Goal: Information Seeking & Learning: Check status

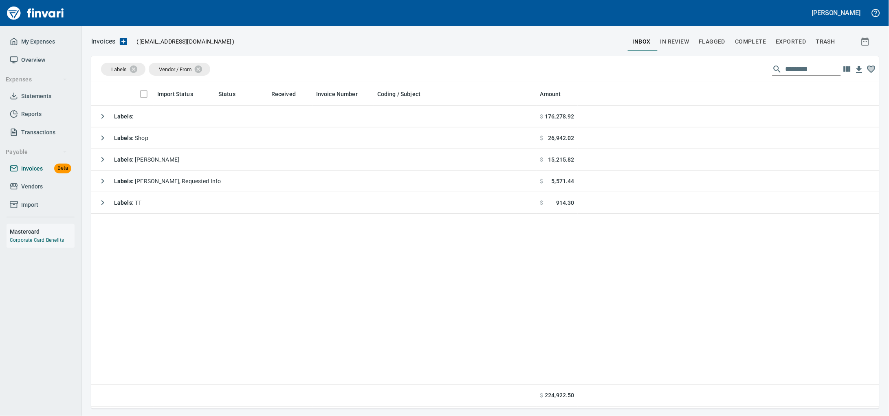
scroll to position [319, 772]
click at [46, 192] on span "Vendors" at bounding box center [41, 187] width 62 height 10
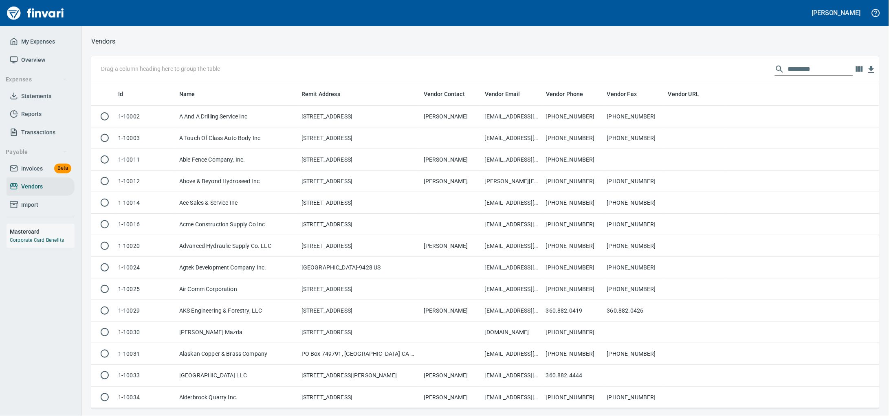
scroll to position [319, 772]
click at [828, 68] on input "text" at bounding box center [820, 69] width 65 height 13
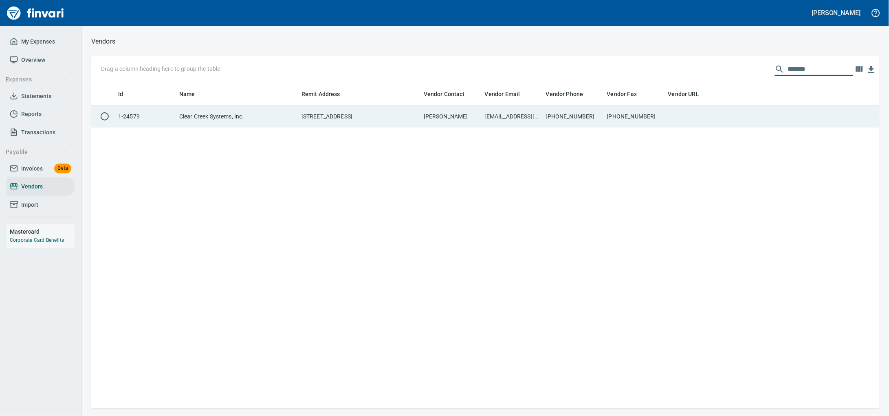
type input "*******"
click at [347, 114] on td "[STREET_ADDRESS]" at bounding box center [359, 117] width 122 height 22
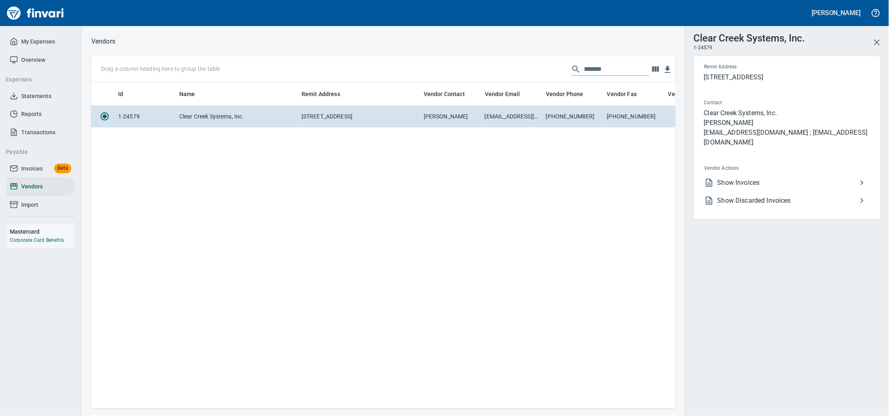
scroll to position [1, 1]
click at [740, 188] on span "Show Invoices" at bounding box center [787, 183] width 140 height 10
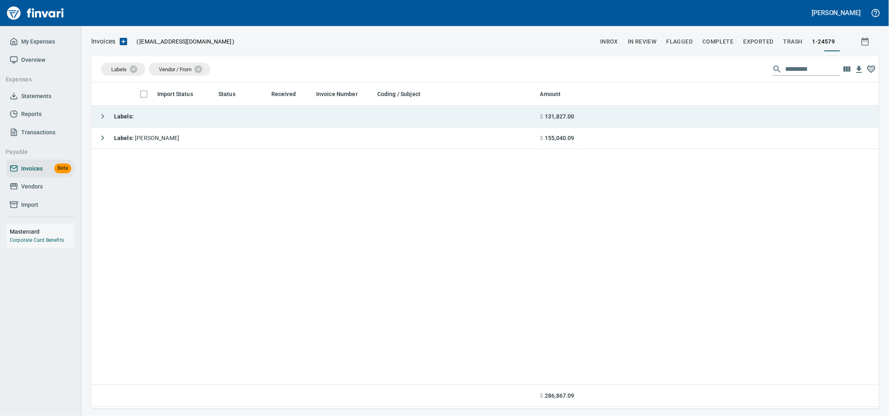
scroll to position [319, 772]
click at [268, 122] on td "Labels :" at bounding box center [314, 117] width 446 height 22
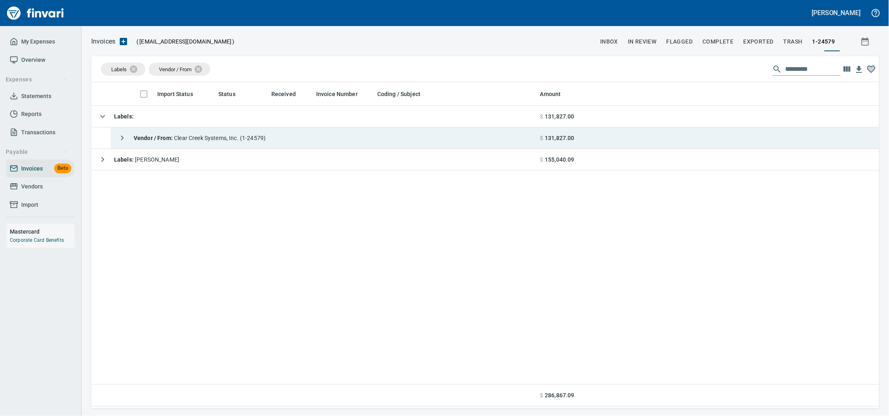
click at [259, 141] on span "Vendor / From : Clear Creek Systems, Inc. (1-24579)" at bounding box center [200, 138] width 132 height 7
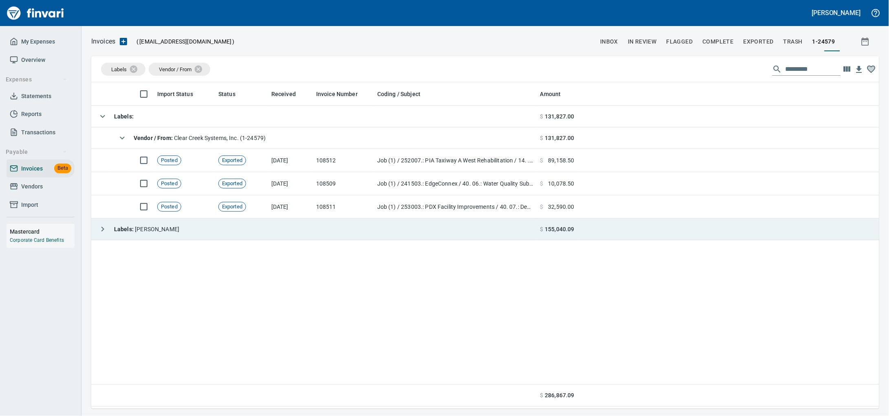
click at [252, 224] on td "Labels : Heidi" at bounding box center [314, 230] width 446 height 22
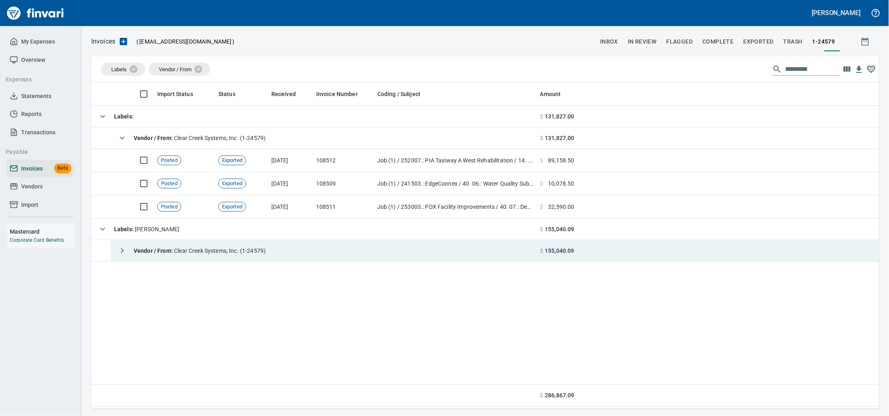
click at [240, 250] on span "Vendor / From : Clear Creek Systems, Inc. (1-24579)" at bounding box center [200, 251] width 132 height 7
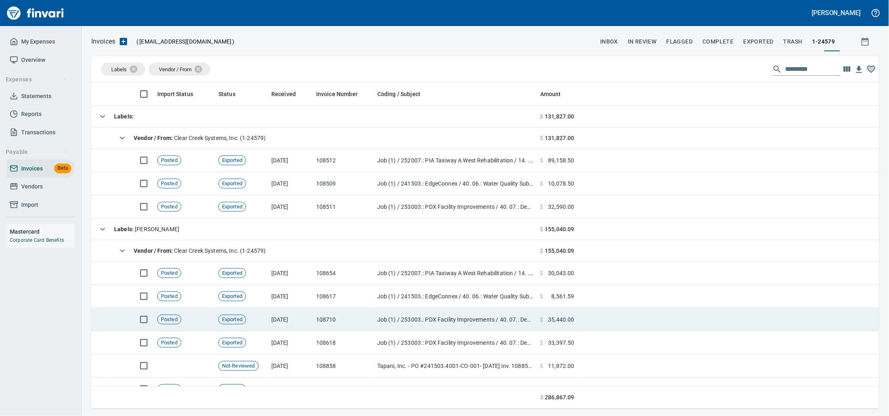
click at [386, 325] on td "Job (1) / 253003.: PDX Facility Improvements / 40. 07.: Dewatering and Treatmen…" at bounding box center [455, 319] width 163 height 23
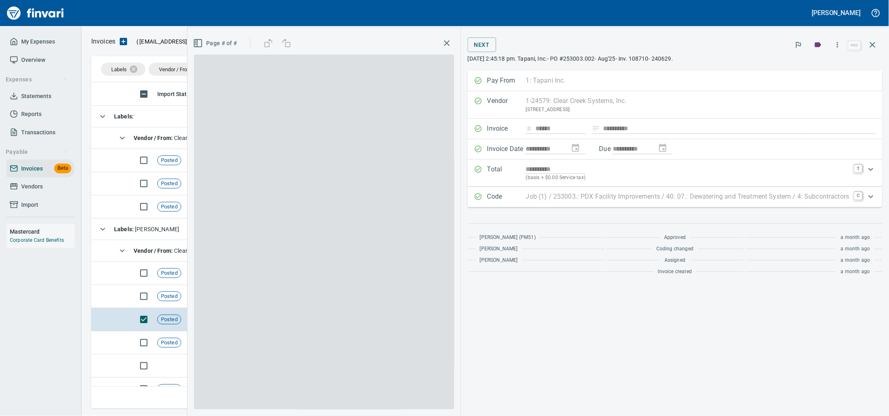
scroll to position [319, 772]
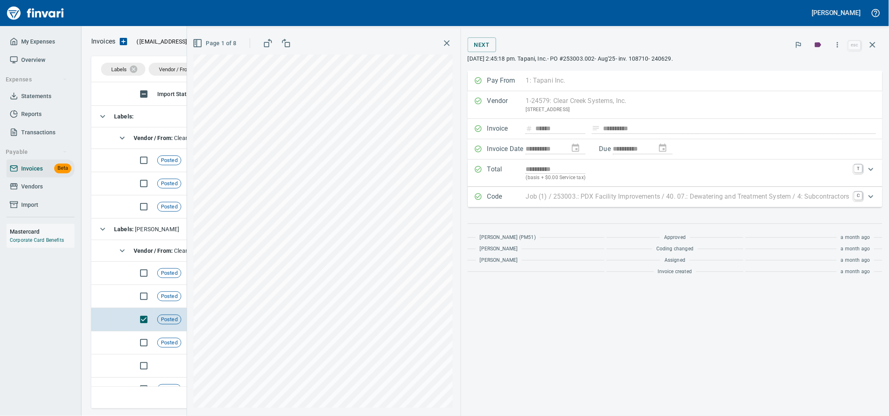
click at [871, 46] on icon "button" at bounding box center [873, 45] width 6 height 6
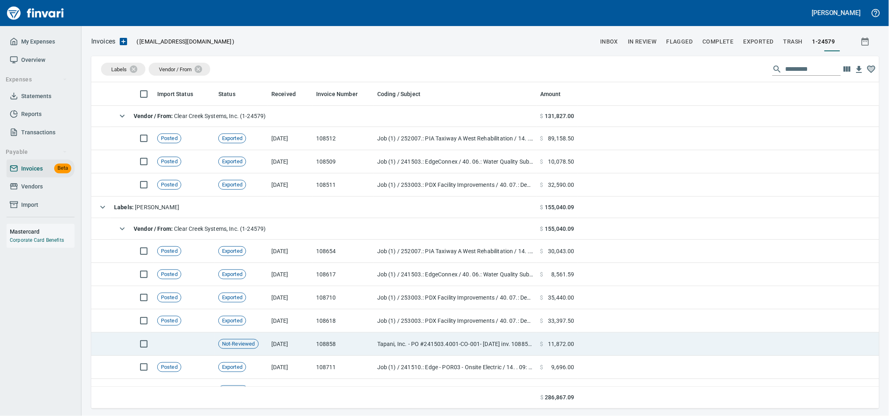
scroll to position [40, 0]
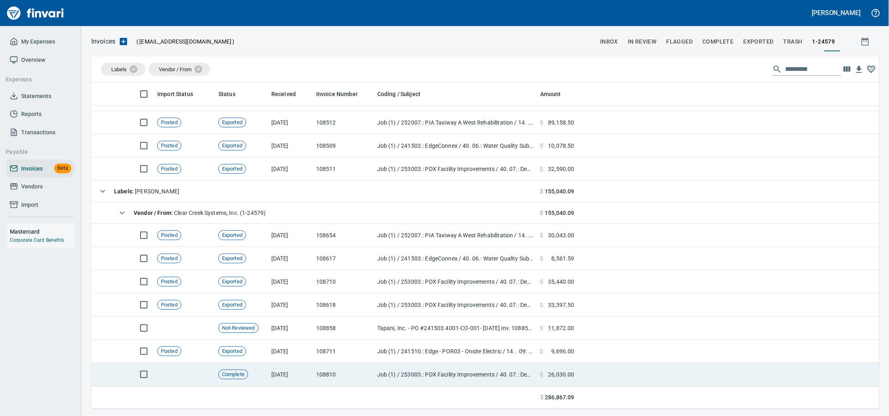
click at [344, 372] on td "108810" at bounding box center [343, 374] width 61 height 23
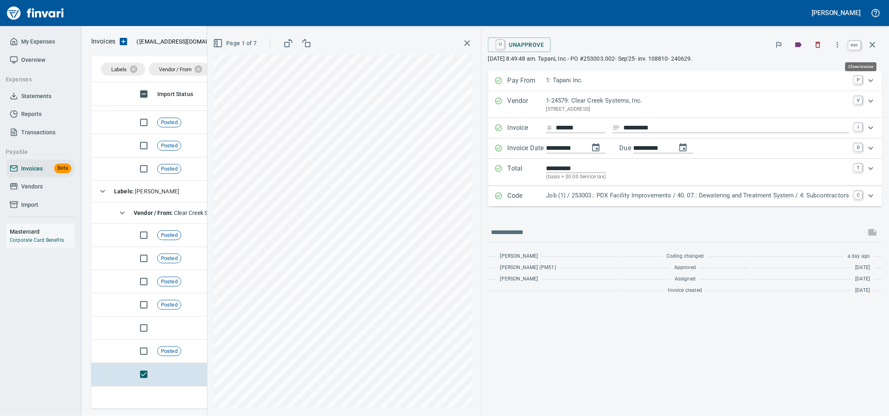
click at [868, 46] on icon "button" at bounding box center [873, 45] width 10 height 10
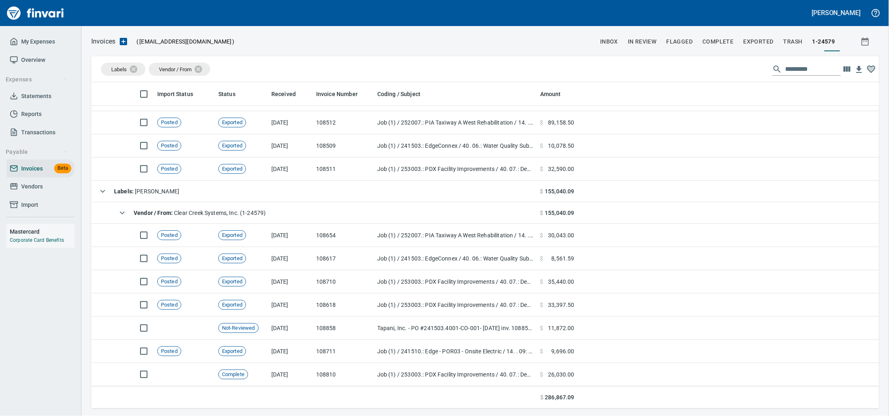
scroll to position [319, 772]
click at [25, 192] on span "Vendors" at bounding box center [32, 187] width 22 height 10
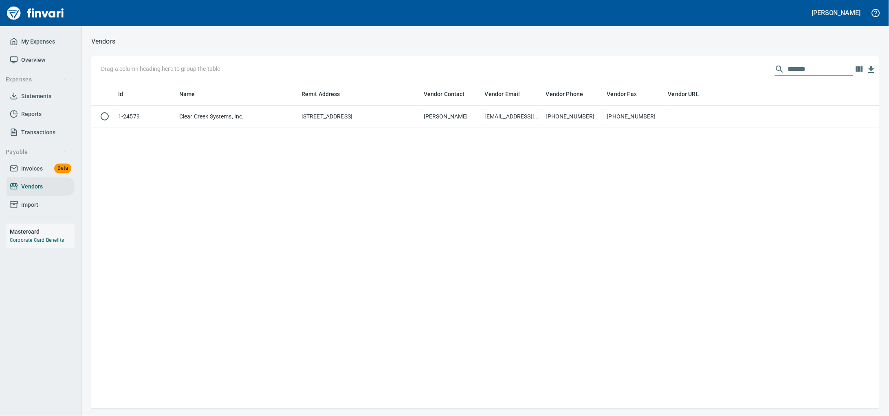
scroll to position [319, 772]
drag, startPoint x: 665, startPoint y: 77, endPoint x: 603, endPoint y: 78, distance: 61.5
click at [603, 78] on div "Drag a column heading here to group the table *******" at bounding box center [485, 69] width 788 height 26
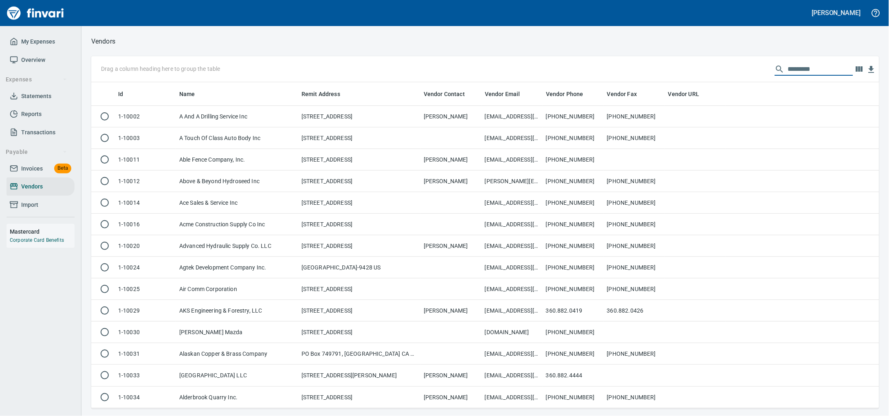
click at [30, 174] on span "Invoices" at bounding box center [32, 169] width 22 height 10
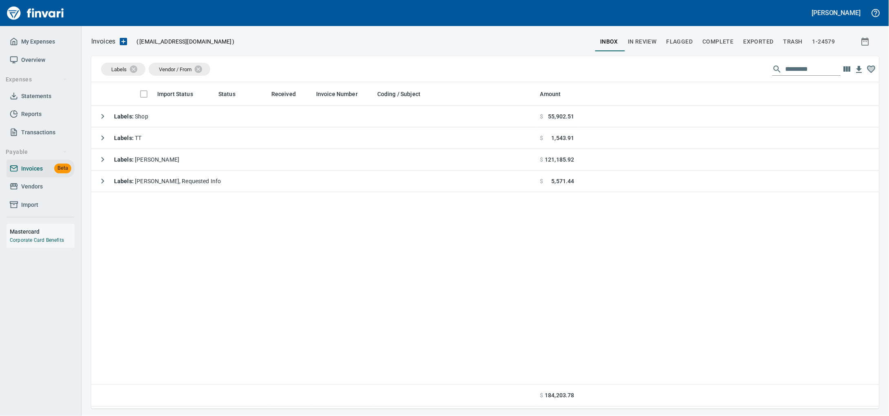
scroll to position [319, 772]
click at [19, 192] on span "Vendors" at bounding box center [41, 187] width 62 height 10
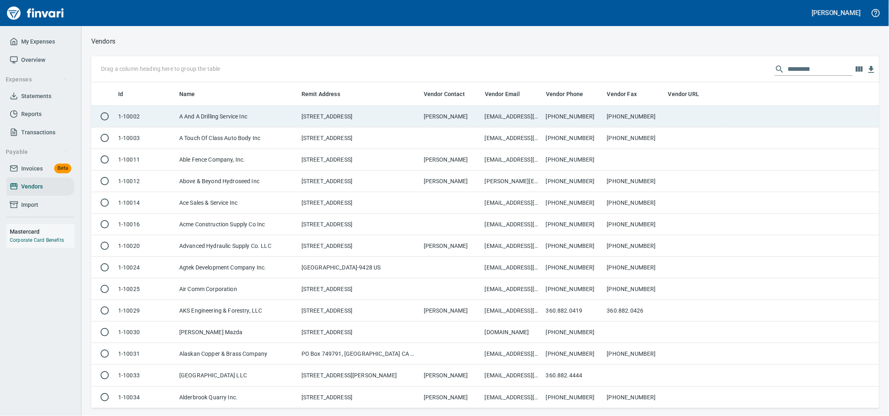
scroll to position [319, 772]
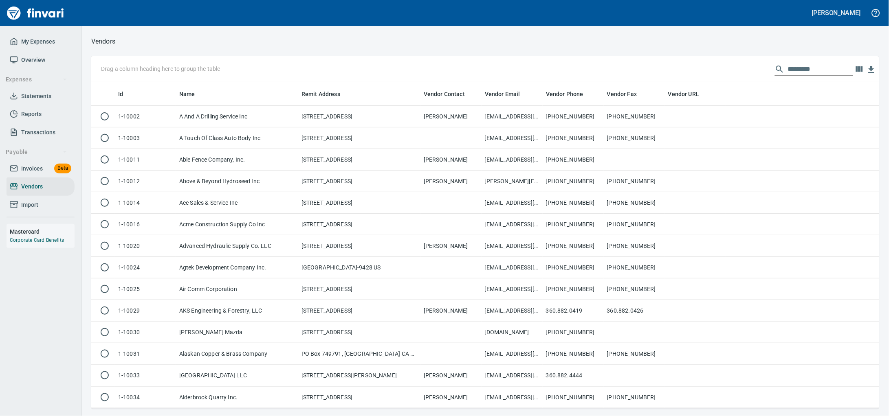
click at [793, 69] on input "text" at bounding box center [820, 69] width 65 height 13
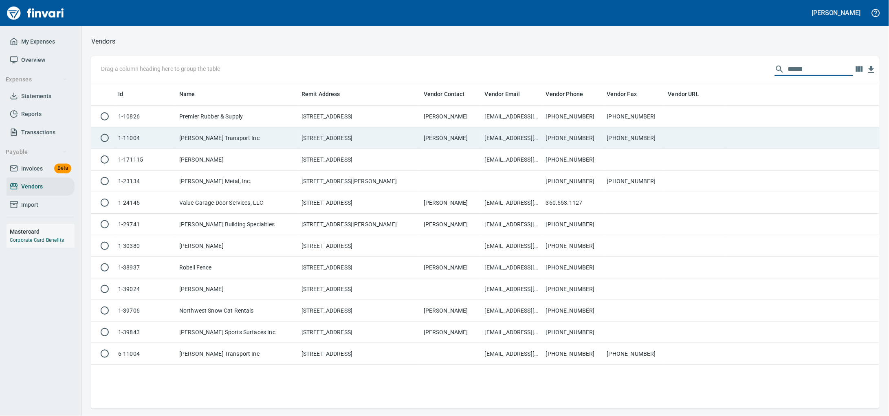
type input "******"
click at [411, 147] on td "[STREET_ADDRESS]" at bounding box center [359, 139] width 122 height 22
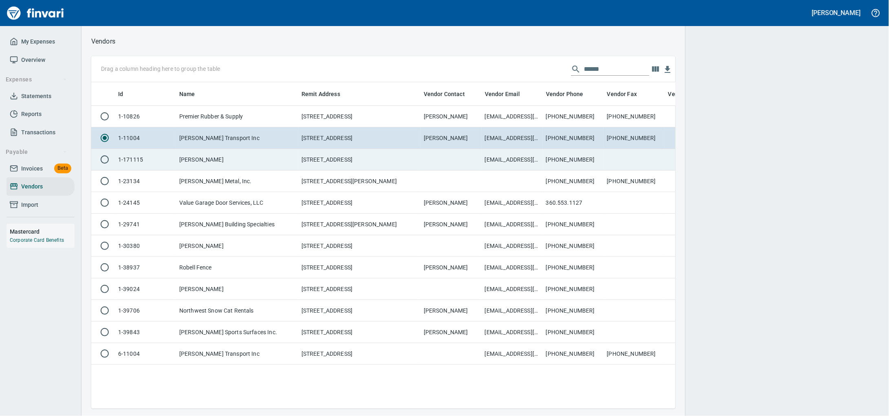
scroll to position [311, 576]
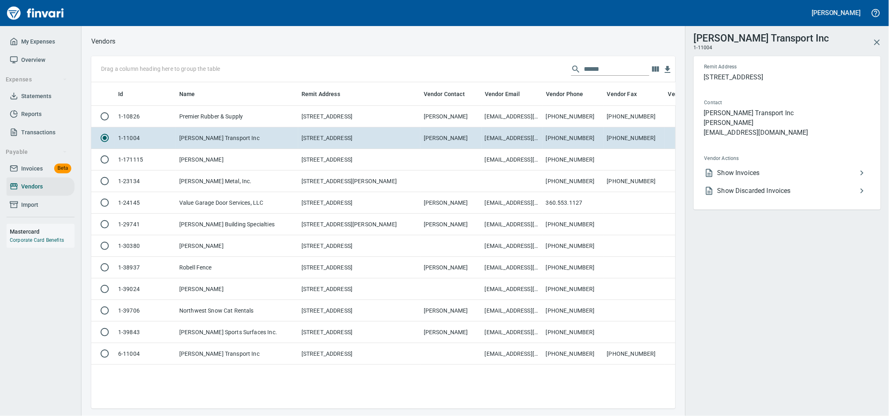
click at [737, 178] on span "Show Invoices" at bounding box center [787, 173] width 140 height 10
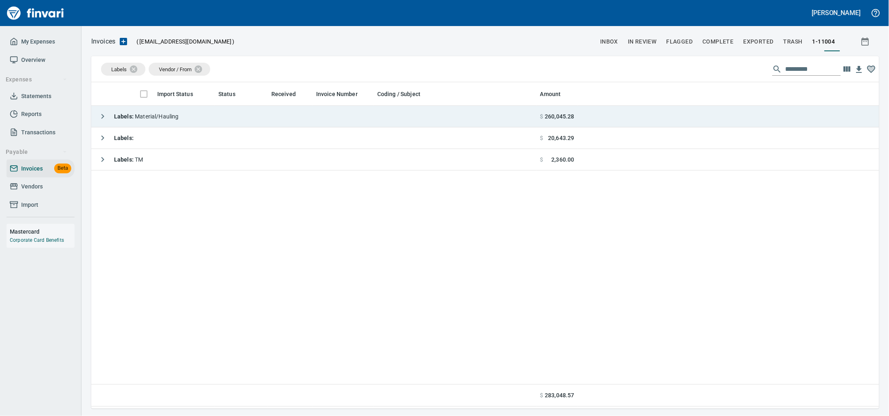
scroll to position [319, 772]
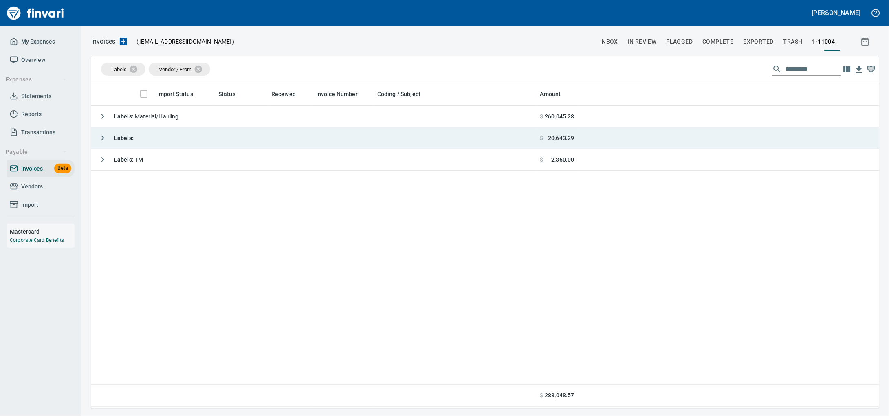
click at [195, 144] on td "Labels :" at bounding box center [314, 139] width 446 height 22
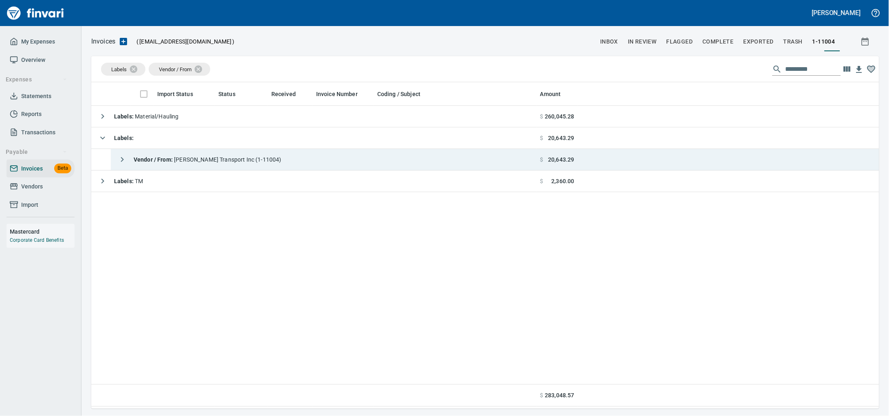
click at [195, 159] on span "Vendor / From : Taylor Transport Inc (1-11004)" at bounding box center [208, 159] width 148 height 7
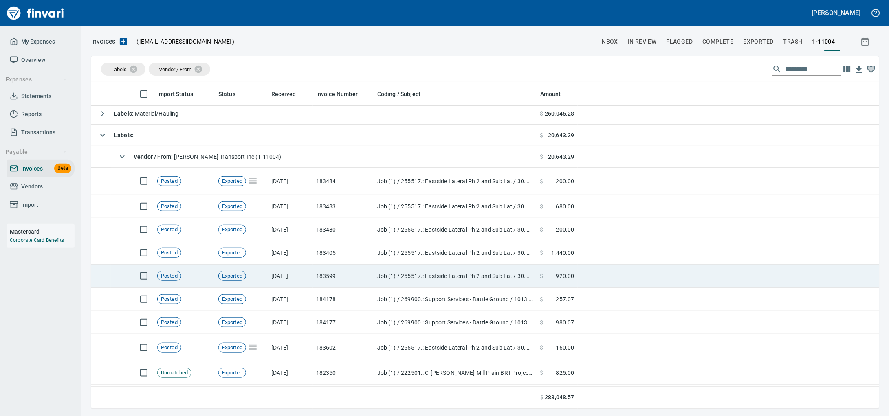
scroll to position [0, 0]
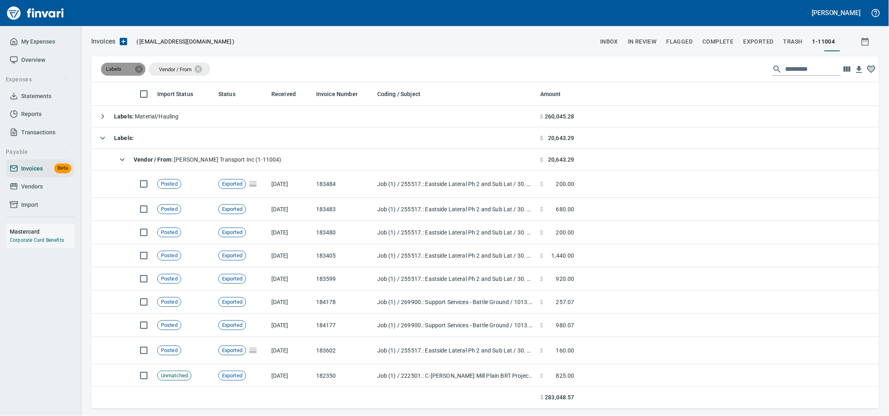
click at [140, 69] on icon at bounding box center [138, 69] width 9 height 9
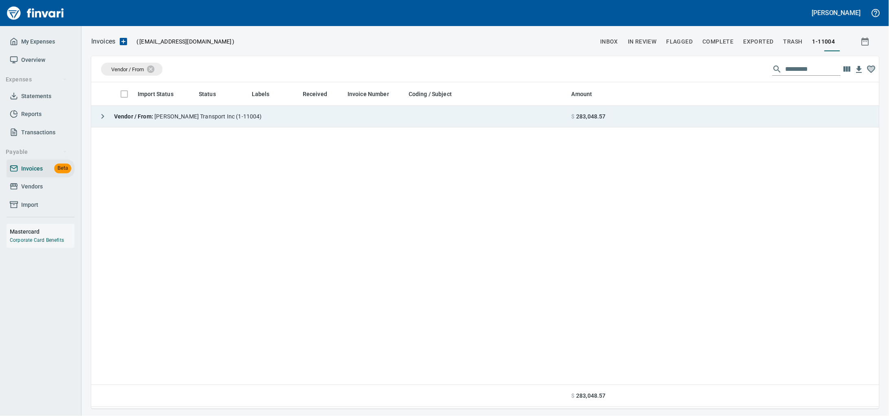
click at [220, 125] on div "Vendor / From : Taylor Transport Inc (1-11004)" at bounding box center [178, 116] width 167 height 16
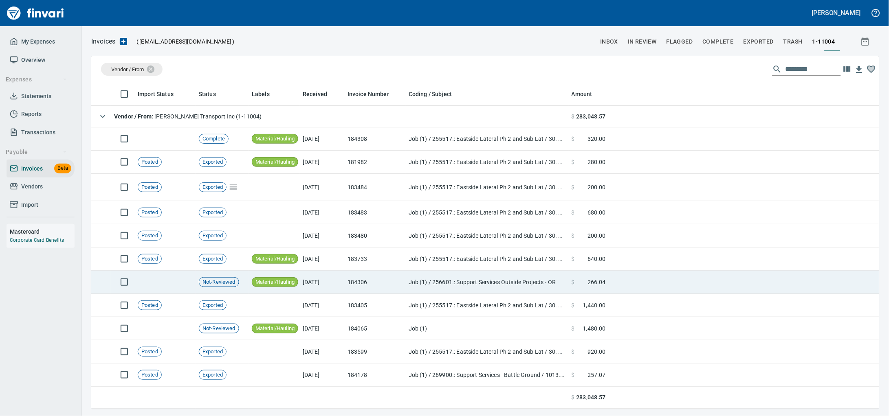
click at [418, 287] on td "Job (1) / 256601.: Support Services Outside Projects - OR" at bounding box center [486, 282] width 163 height 23
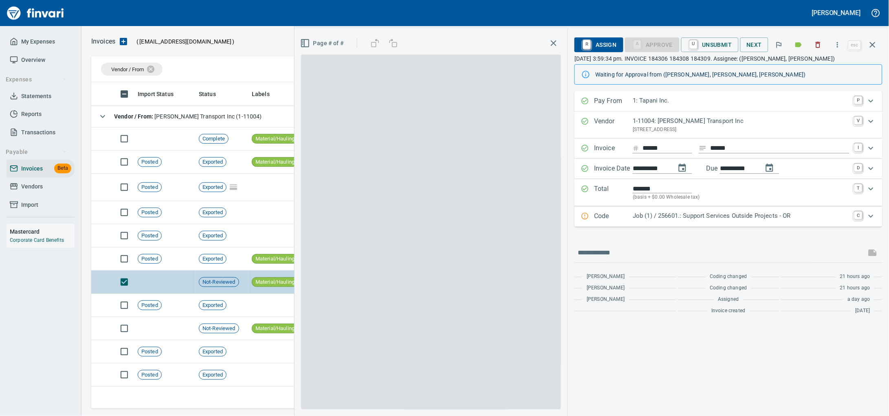
scroll to position [319, 772]
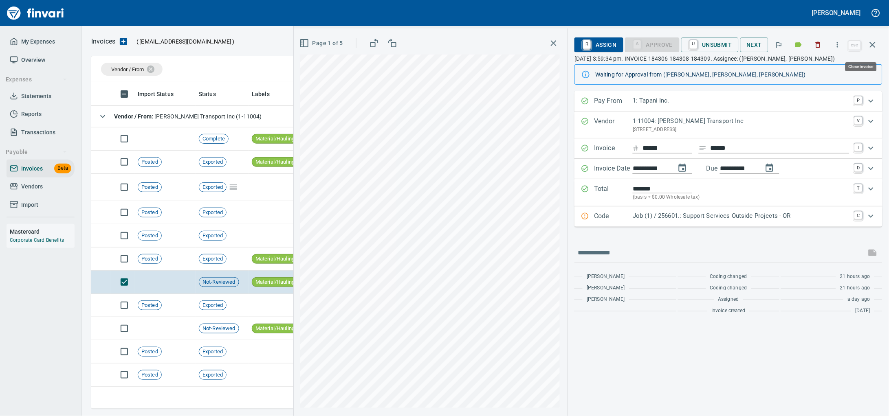
click at [877, 49] on icon "button" at bounding box center [873, 45] width 10 height 10
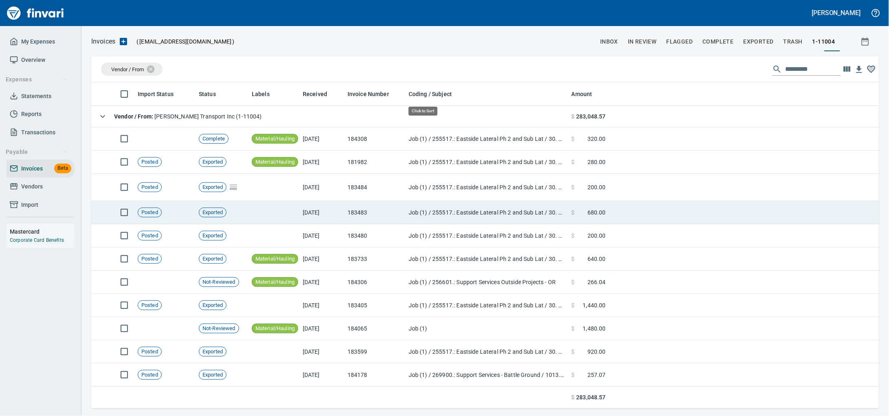
scroll to position [319, 772]
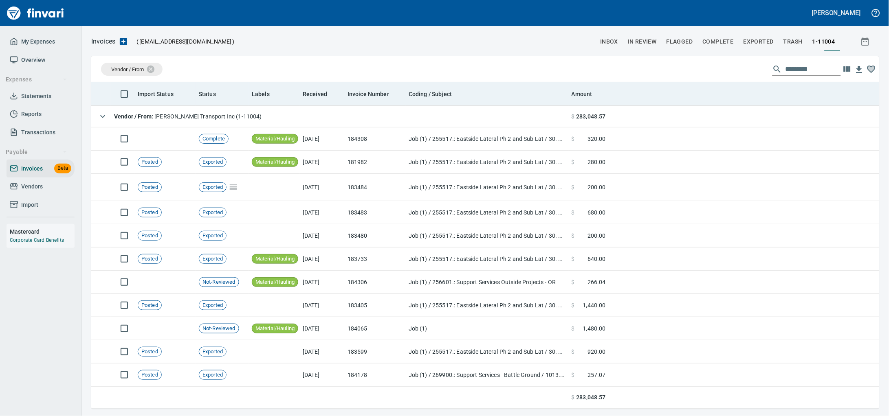
click at [325, 87] on th "Received" at bounding box center [321, 94] width 45 height 24
click at [321, 91] on span "Received" at bounding box center [315, 94] width 24 height 10
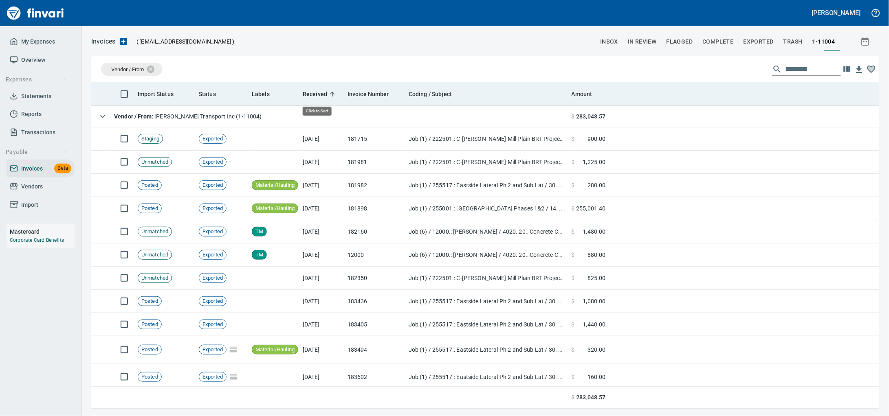
click at [321, 91] on span "Received" at bounding box center [315, 94] width 24 height 10
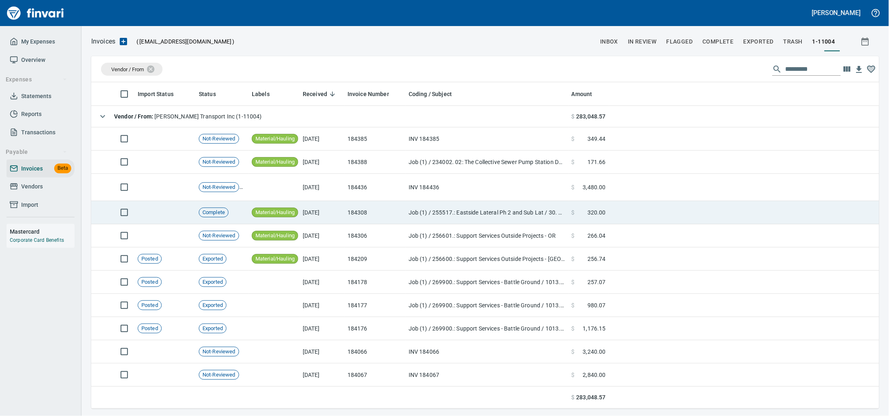
click at [454, 221] on td "Job (1) / 255517.: Eastside Lateral Ph 2 and Sub Lat / 30. 02.: Imported Select…" at bounding box center [486, 212] width 163 height 23
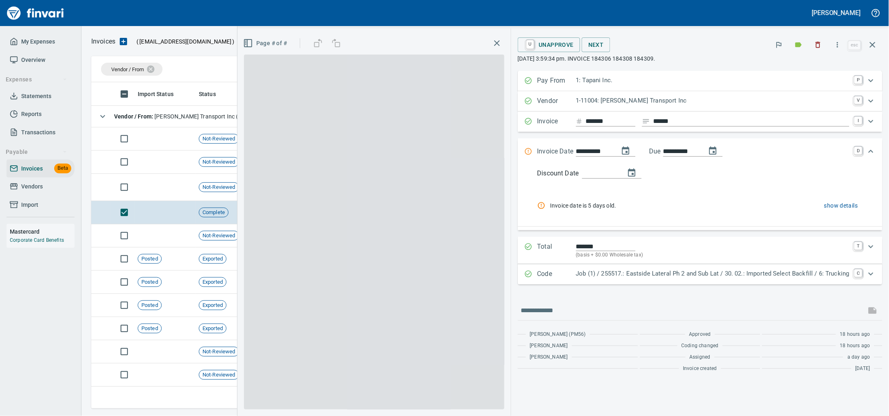
scroll to position [319, 772]
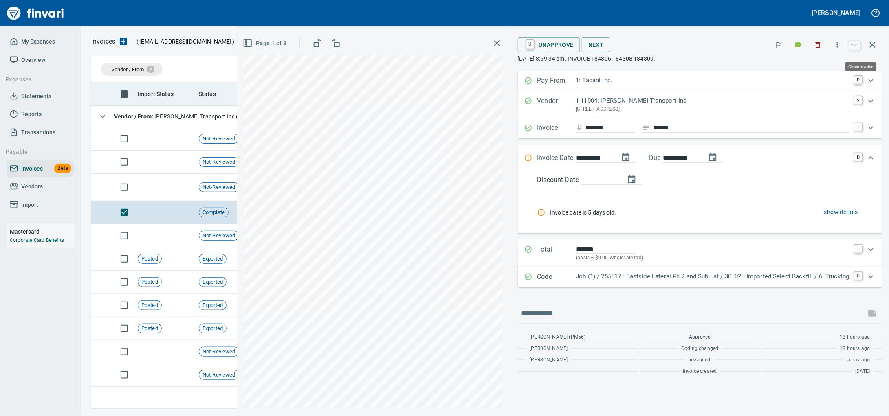
click at [877, 46] on button "button" at bounding box center [873, 45] width 20 height 20
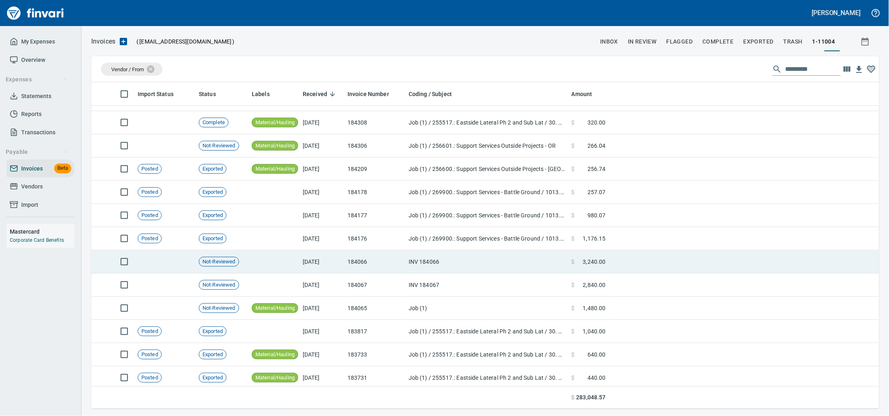
scroll to position [101, 0]
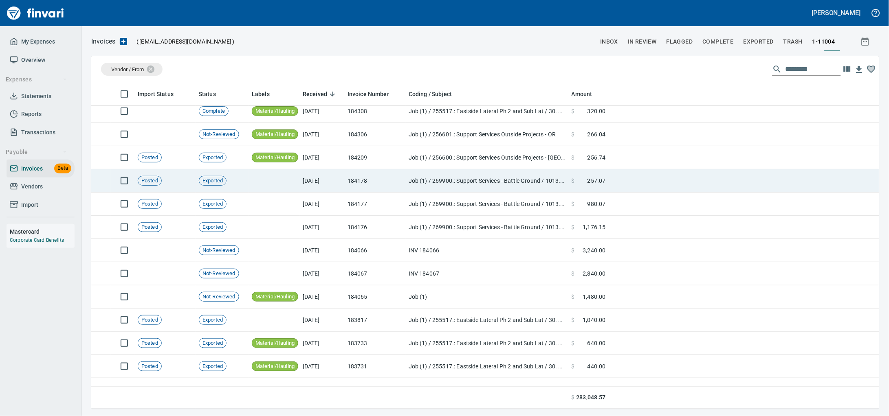
drag, startPoint x: 330, startPoint y: 235, endPoint x: 735, endPoint y: 178, distance: 408.9
click at [735, 178] on td at bounding box center [744, 180] width 270 height 23
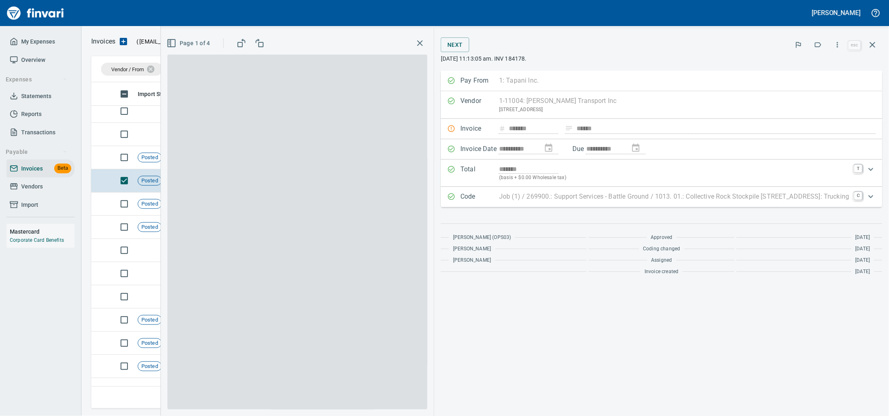
scroll to position [319, 772]
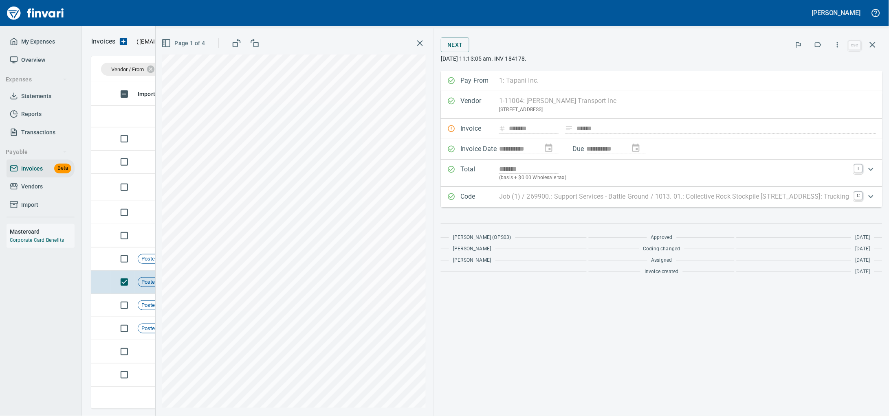
scroll to position [319, 772]
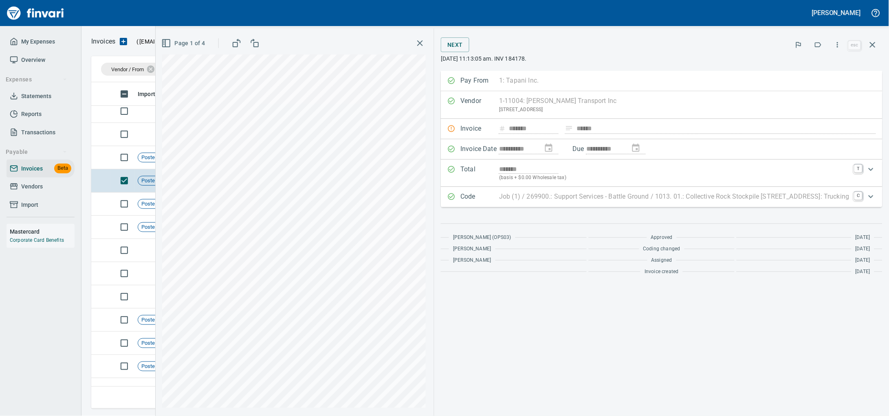
click at [161, 43] on icon "button" at bounding box center [166, 43] width 10 height 10
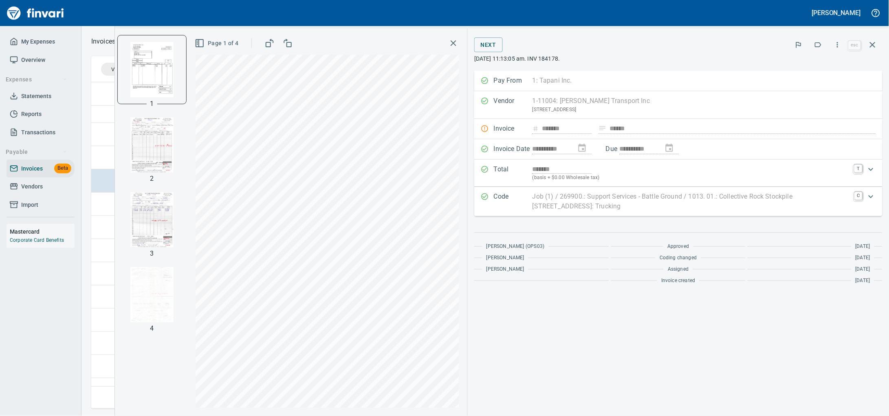
click at [158, 164] on img "button" at bounding box center [151, 144] width 55 height 55
click at [161, 236] on img "button" at bounding box center [151, 219] width 55 height 55
click at [151, 284] on img "button" at bounding box center [151, 294] width 55 height 55
click at [873, 47] on icon "button" at bounding box center [873, 45] width 6 height 6
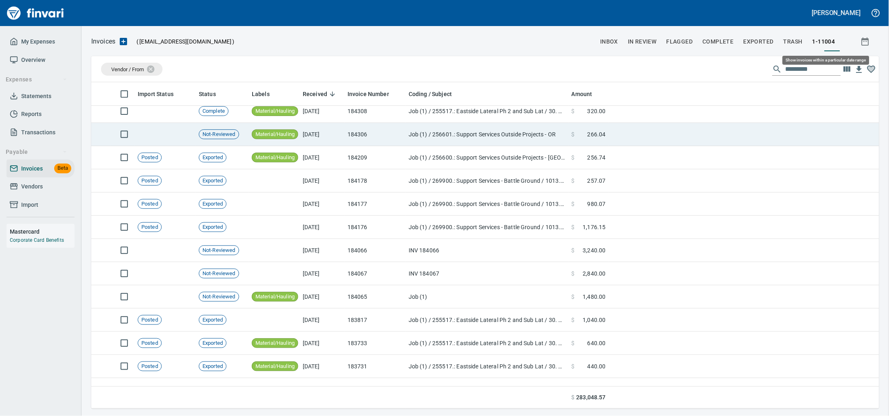
scroll to position [319, 772]
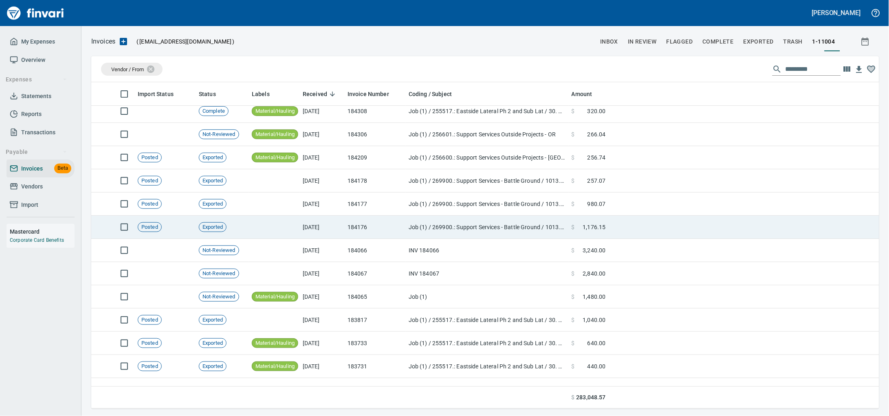
click at [376, 227] on td "184176" at bounding box center [374, 227] width 61 height 23
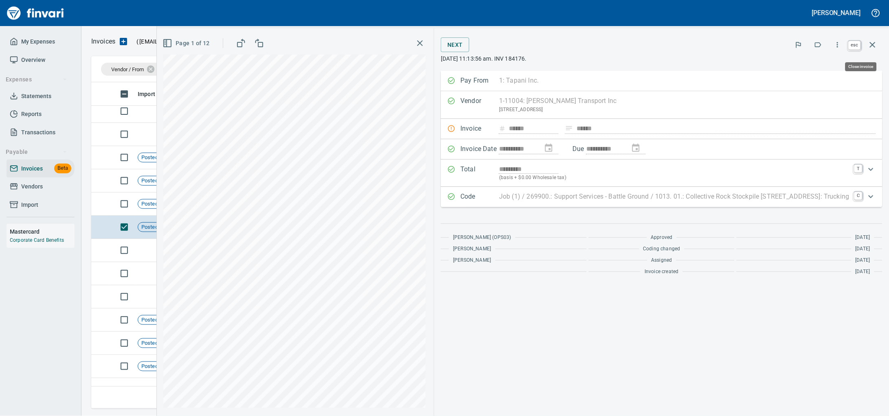
click at [871, 49] on icon "button" at bounding box center [873, 45] width 10 height 10
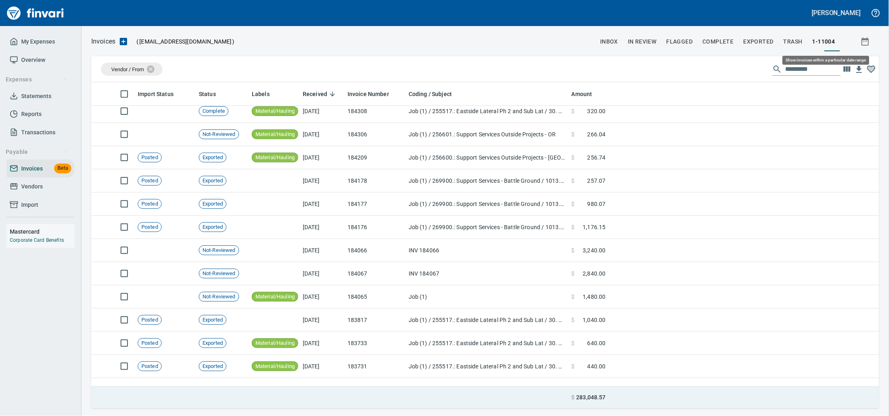
scroll to position [319, 772]
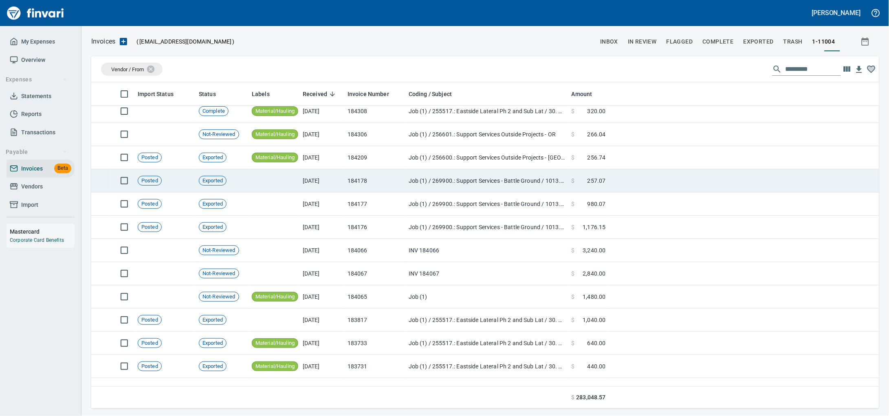
click at [394, 191] on td "184178" at bounding box center [374, 180] width 61 height 23
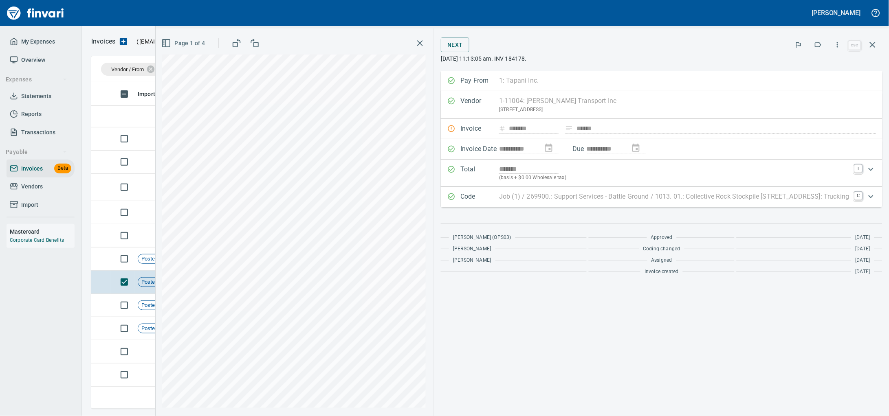
scroll to position [319, 772]
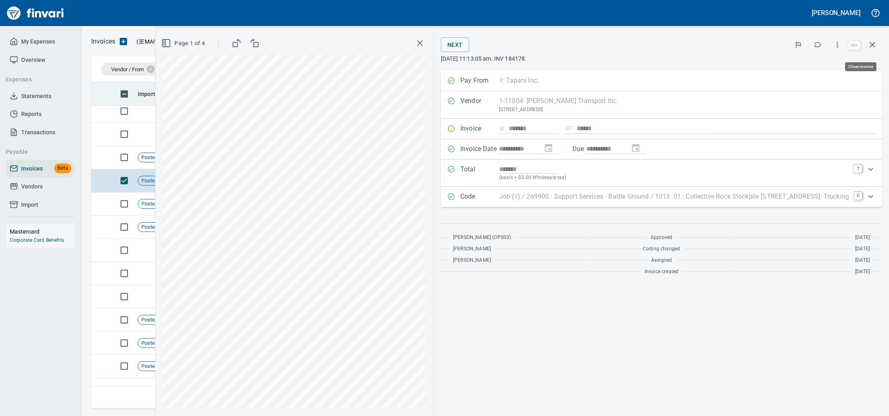
drag, startPoint x: 865, startPoint y: 49, endPoint x: 734, endPoint y: 88, distance: 136.3
click at [865, 49] on button "button" at bounding box center [873, 45] width 20 height 20
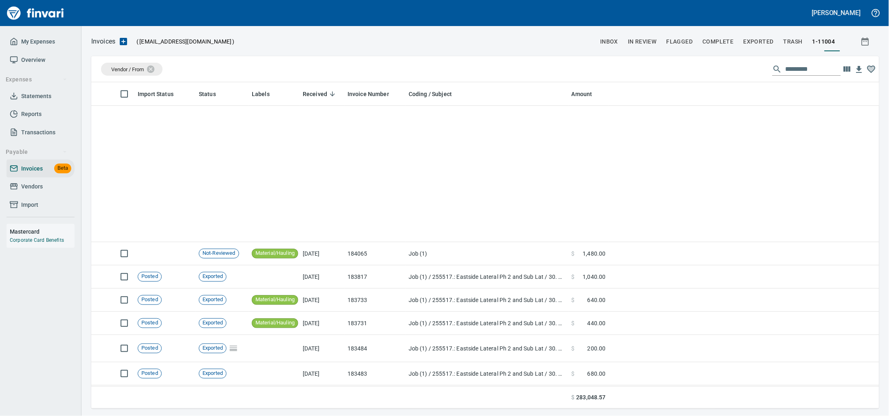
scroll to position [128, 0]
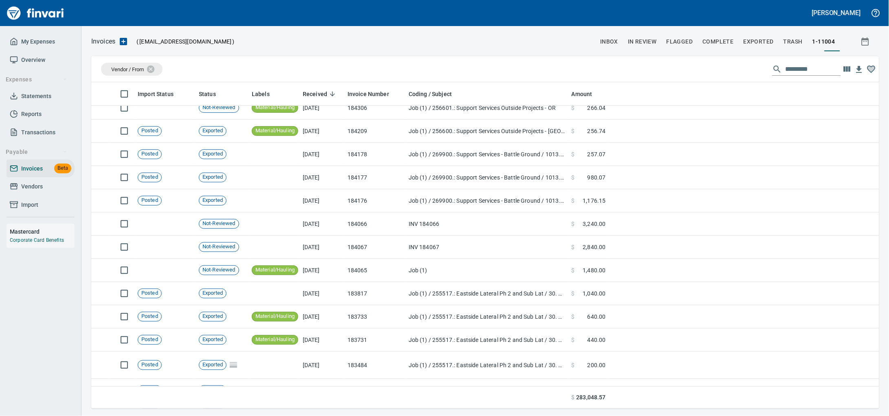
click at [54, 192] on span "Vendors" at bounding box center [41, 187] width 62 height 10
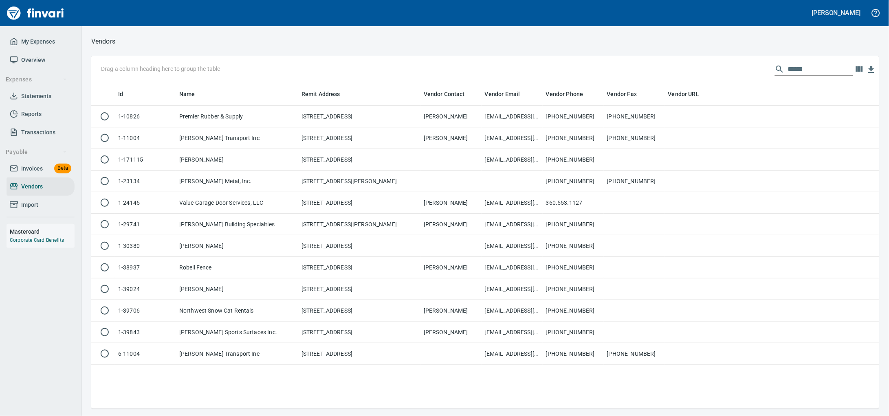
scroll to position [1, 1]
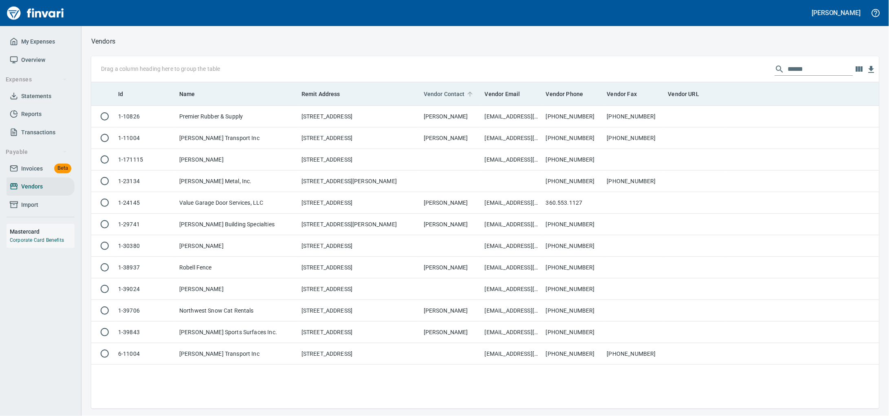
drag, startPoint x: 620, startPoint y: 88, endPoint x: 460, endPoint y: 93, distance: 160.6
click at [460, 93] on div "Drag a column heading here to group the table ****** Id Name Remit Address Vend…" at bounding box center [485, 232] width 788 height 353
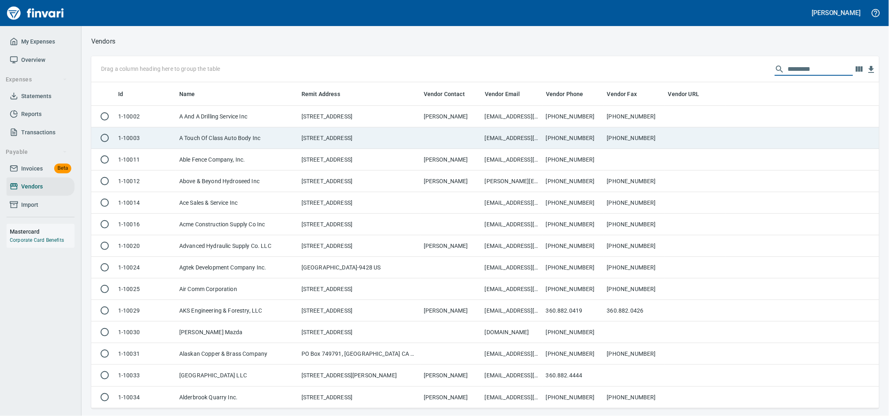
scroll to position [319, 772]
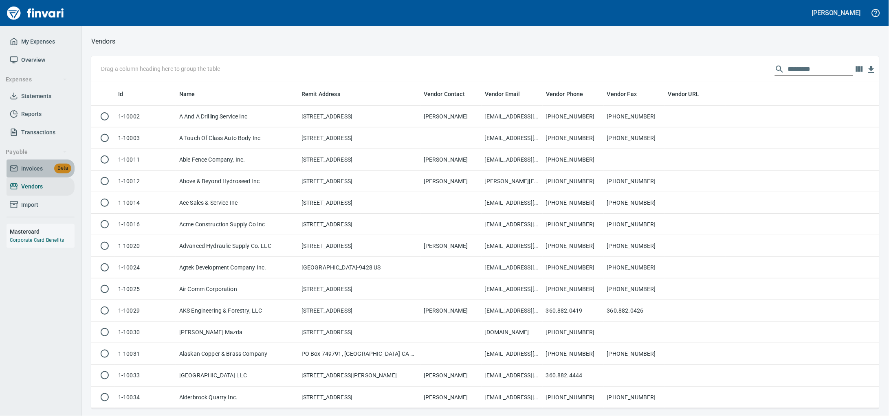
click at [25, 174] on span "Invoices" at bounding box center [32, 169] width 22 height 10
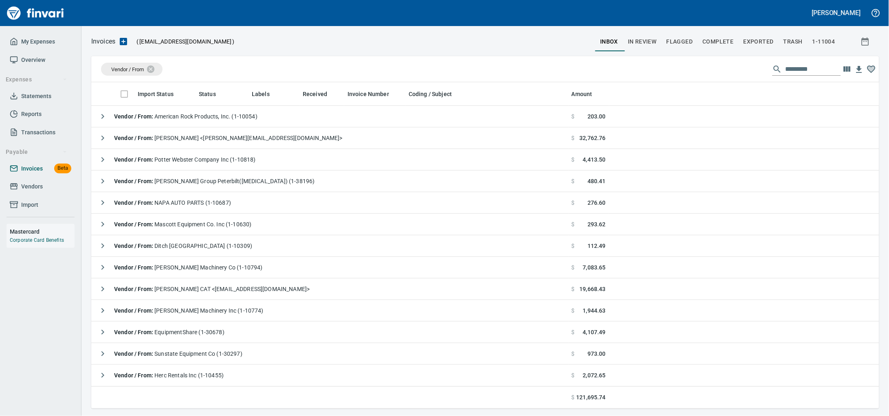
scroll to position [319, 772]
drag, startPoint x: 255, startPoint y: 96, endPoint x: 118, endPoint y: 70, distance: 139.2
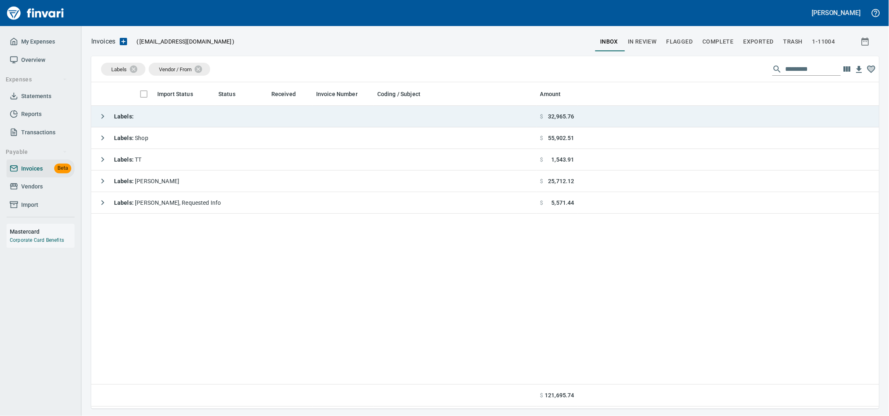
click at [186, 115] on td "Labels :" at bounding box center [314, 117] width 446 height 22
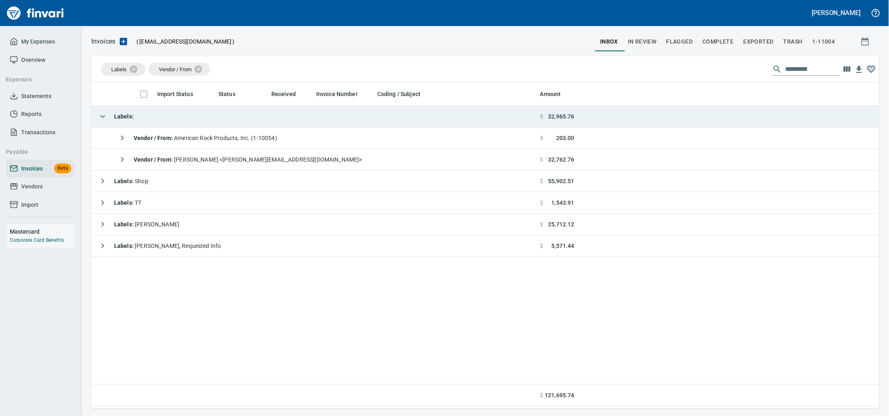
click at [190, 118] on td "Labels :" at bounding box center [314, 117] width 446 height 22
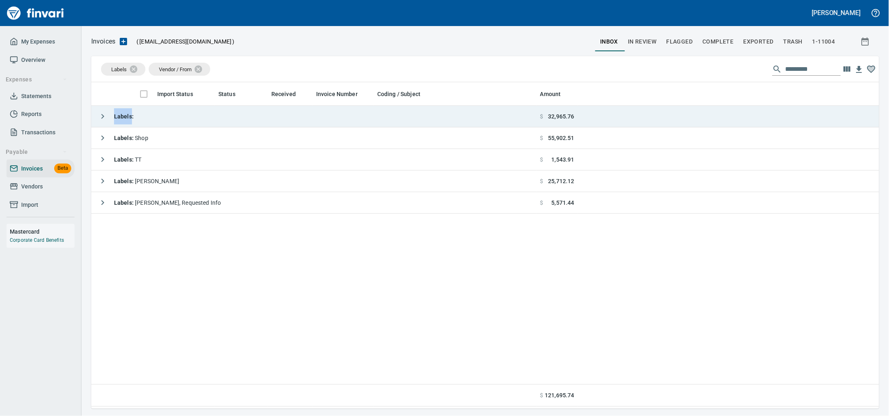
click at [190, 118] on td "Labels :" at bounding box center [314, 117] width 446 height 22
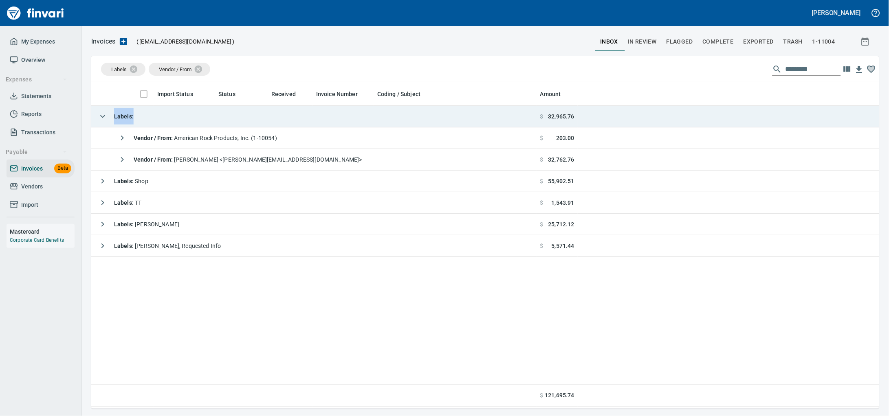
click at [190, 118] on td "Labels :" at bounding box center [314, 117] width 446 height 22
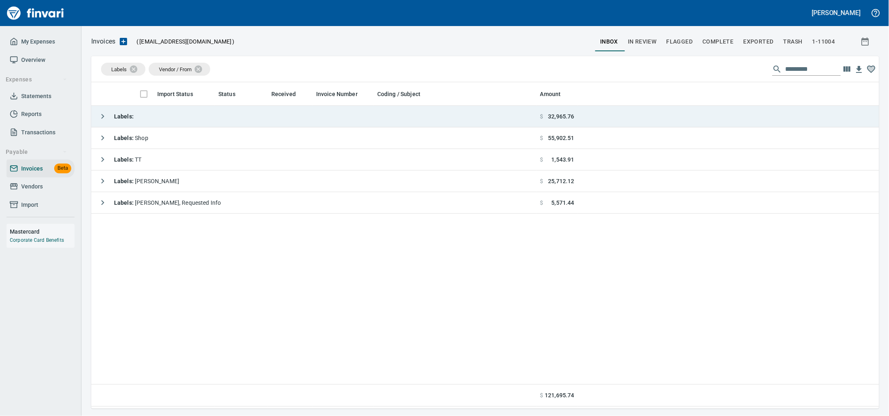
click at [191, 125] on td "Labels :" at bounding box center [314, 117] width 446 height 22
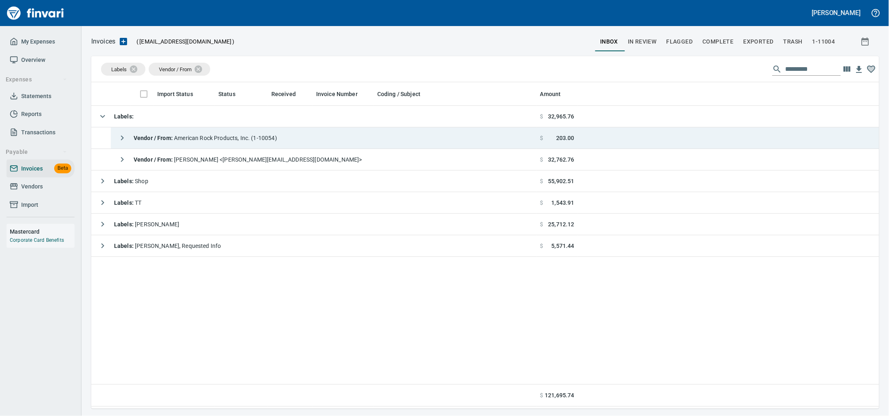
drag, startPoint x: 293, startPoint y: 138, endPoint x: 318, endPoint y: 149, distance: 26.8
click at [277, 138] on span "Vendor / From : American Rock Products, Inc. (1-10054)" at bounding box center [205, 138] width 143 height 7
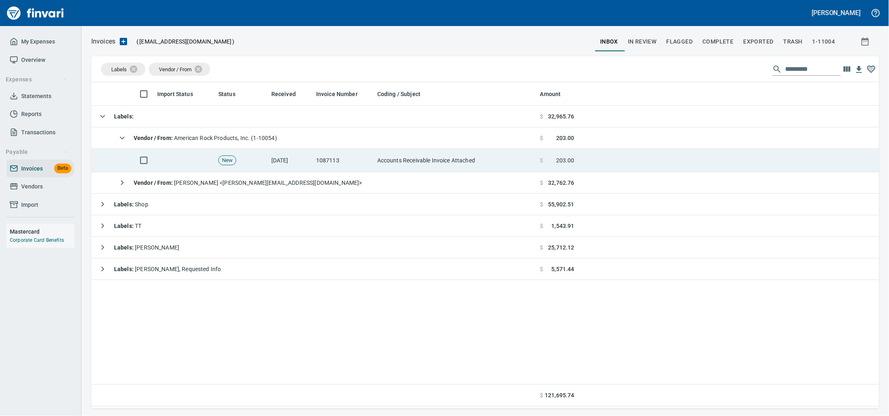
drag, startPoint x: 341, startPoint y: 163, endPoint x: 508, endPoint y: 156, distance: 167.1
click at [344, 162] on td "1087113" at bounding box center [343, 160] width 61 height 23
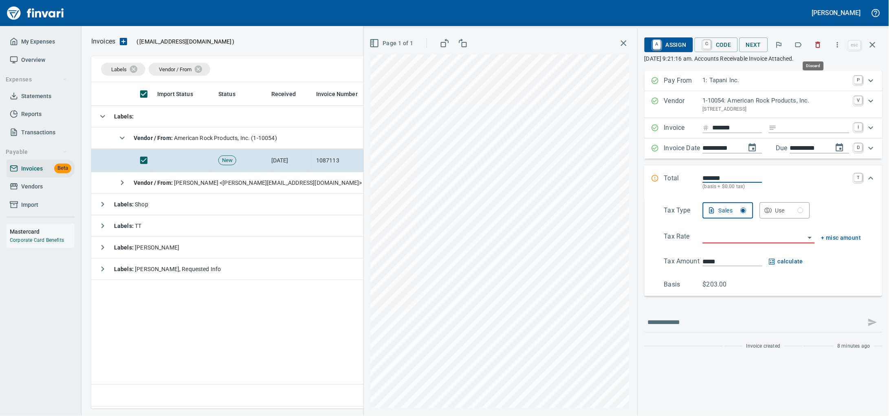
click at [814, 46] on icon "button" at bounding box center [818, 45] width 8 height 8
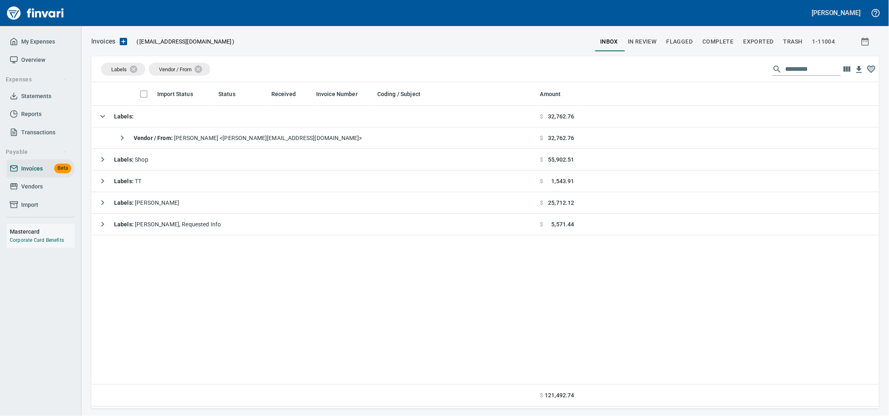
scroll to position [319, 772]
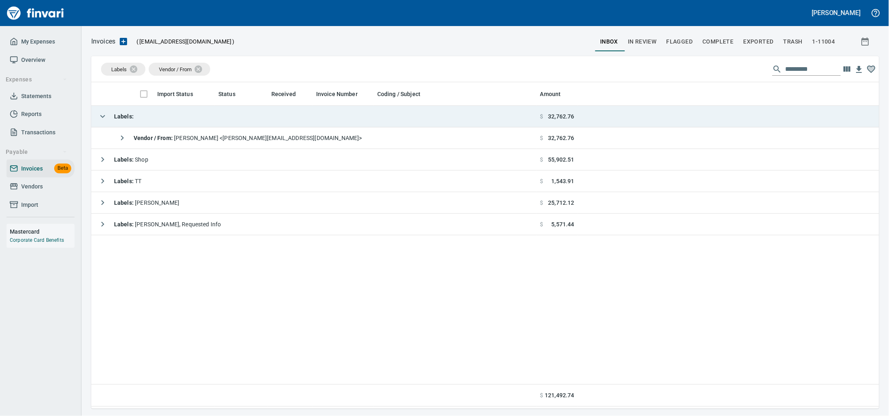
click at [134, 125] on div "Labels :" at bounding box center [114, 116] width 39 height 16
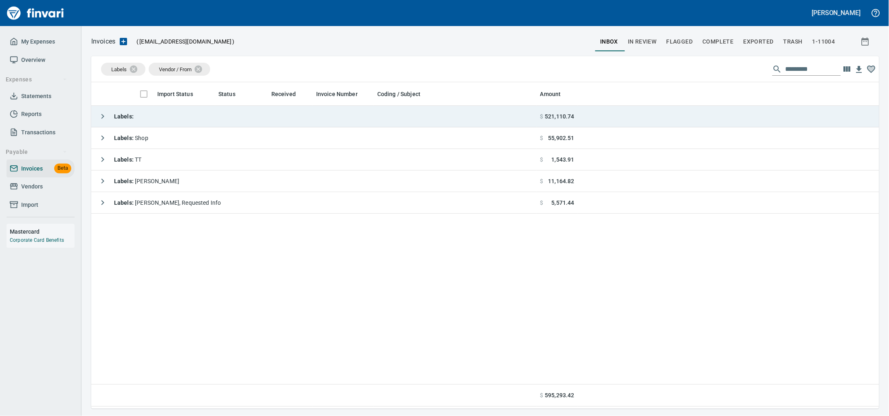
click at [202, 114] on td "Labels :" at bounding box center [314, 117] width 446 height 22
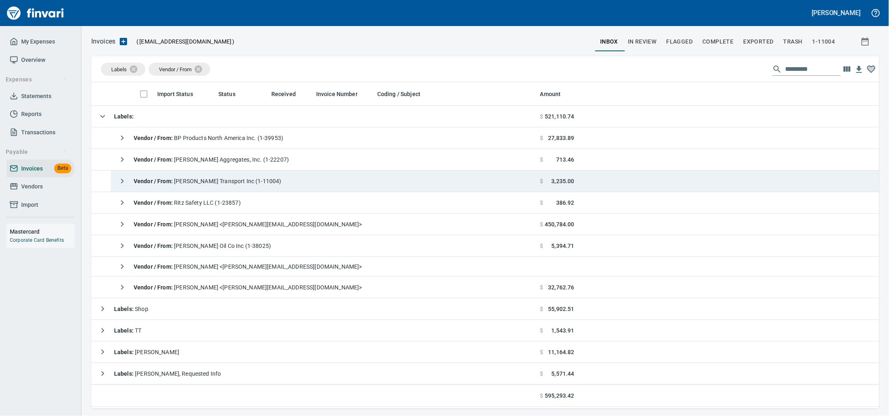
click at [222, 180] on span "Vendor / From : Taylor Transport Inc (1-11004)" at bounding box center [208, 181] width 148 height 7
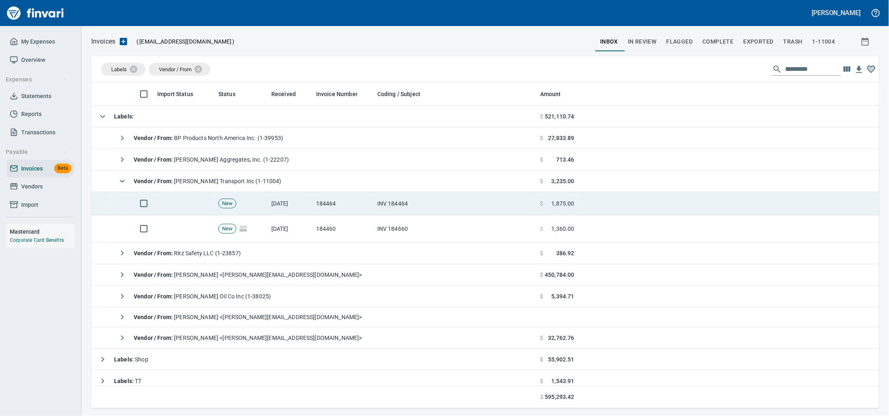
click at [276, 202] on td "10/9/2025" at bounding box center [290, 203] width 45 height 23
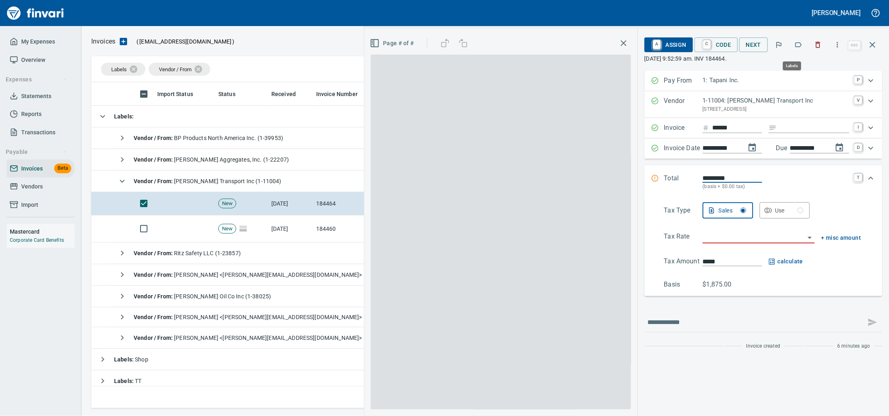
scroll to position [319, 772]
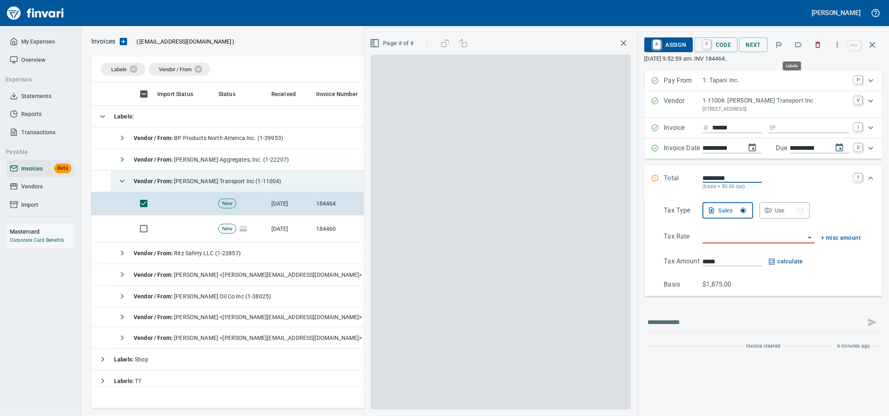
click at [814, 44] on icon "button" at bounding box center [818, 45] width 8 height 8
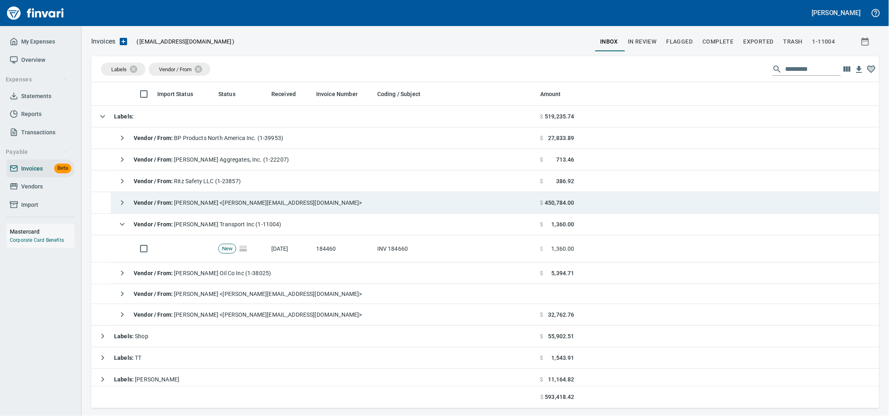
scroll to position [319, 772]
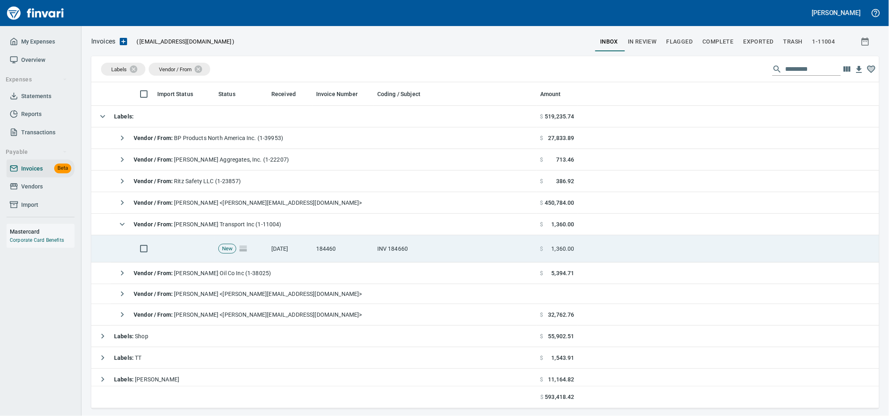
click at [293, 254] on td "10/9/2025" at bounding box center [290, 248] width 45 height 27
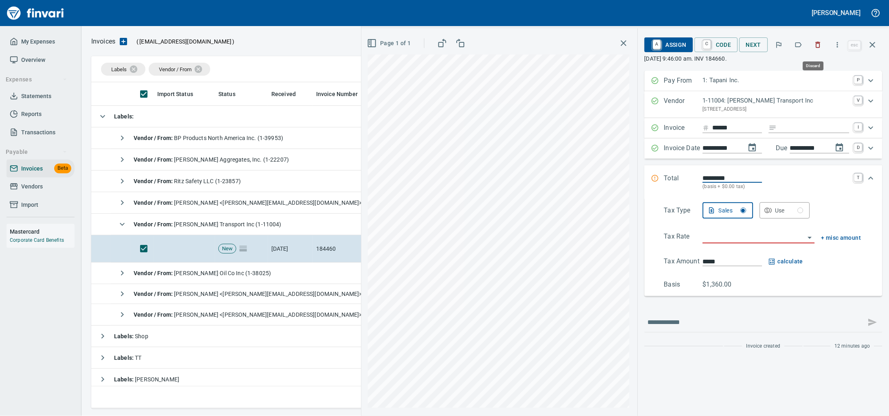
drag, startPoint x: 811, startPoint y: 44, endPoint x: 477, endPoint y: 81, distance: 336.0
click at [814, 44] on icon "button" at bounding box center [818, 45] width 8 height 8
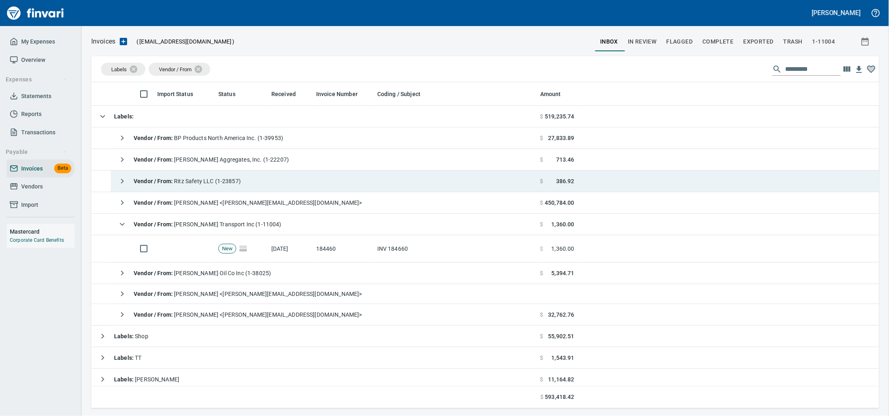
scroll to position [319, 772]
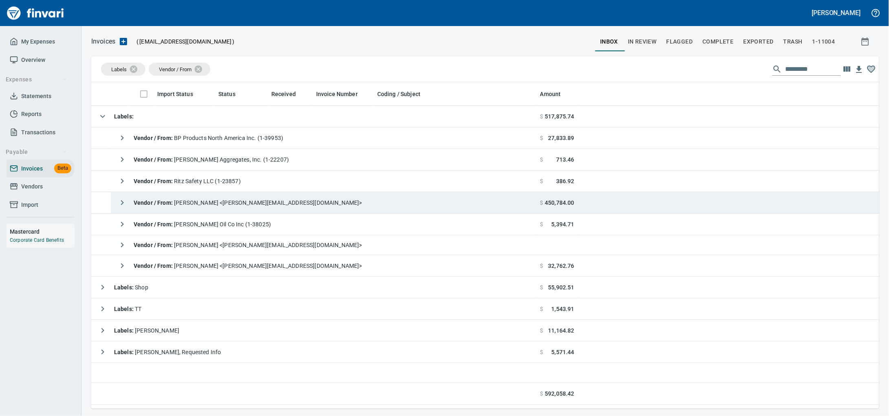
click at [311, 214] on td "Vendor / From : Jodi Leboki <jodi@taytransport.com>" at bounding box center [324, 203] width 426 height 22
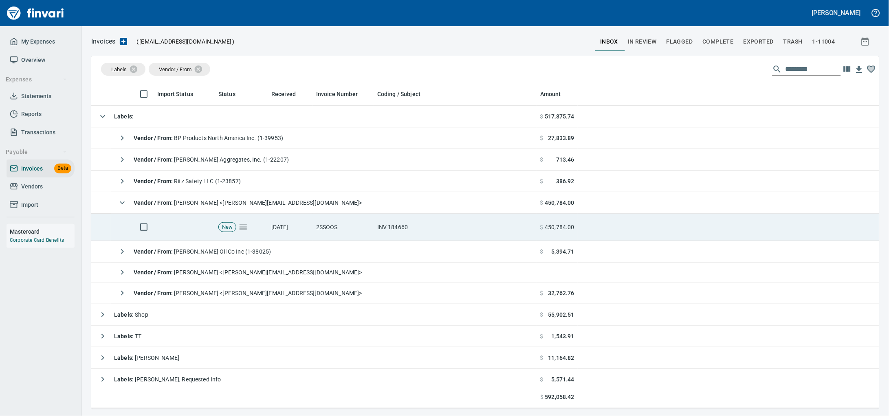
click at [290, 238] on td "10/9/2025" at bounding box center [290, 227] width 45 height 27
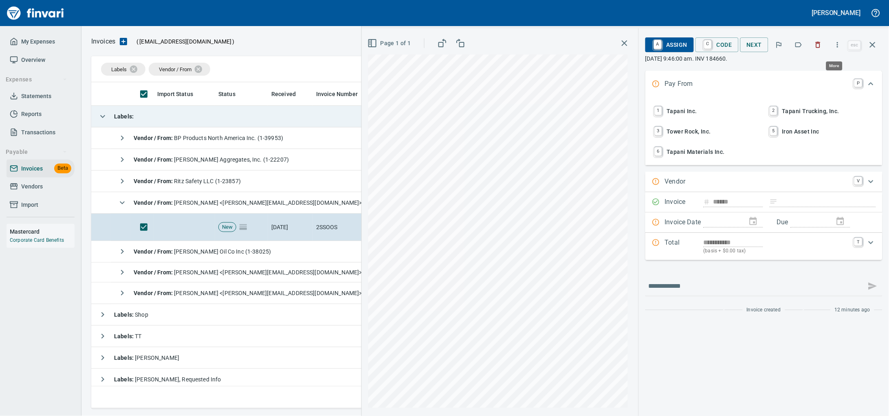
click at [816, 48] on icon "button" at bounding box center [818, 45] width 5 height 6
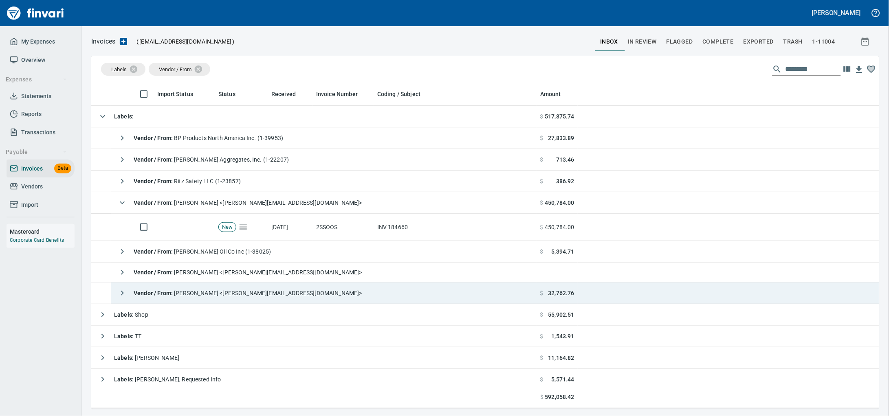
scroll to position [319, 772]
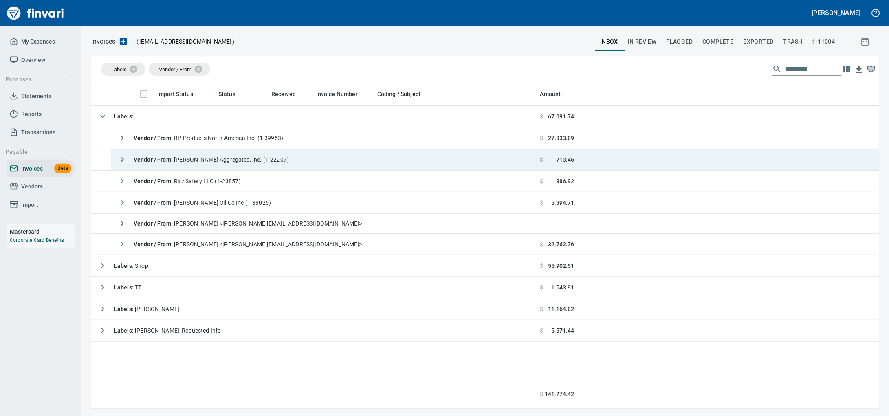
click at [250, 158] on span "Vendor / From : Dan Jones Aggregates, Inc. (1-22207)" at bounding box center [211, 159] width 155 height 7
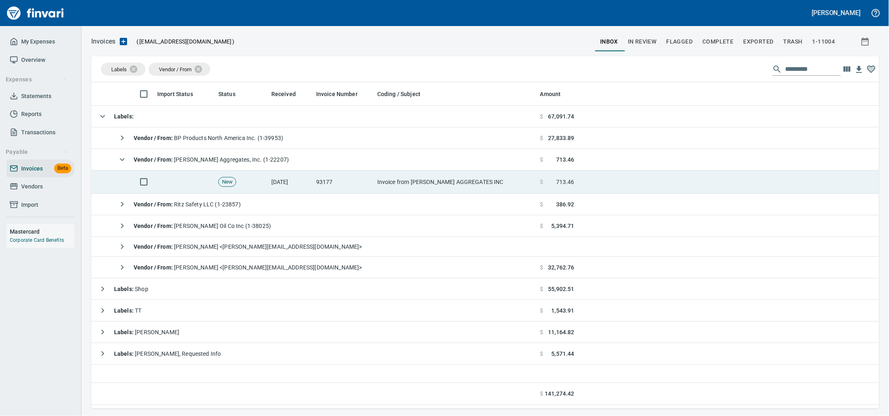
drag, startPoint x: 319, startPoint y: 176, endPoint x: 372, endPoint y: 176, distance: 53.8
click at [319, 175] on td "93177" at bounding box center [343, 182] width 61 height 23
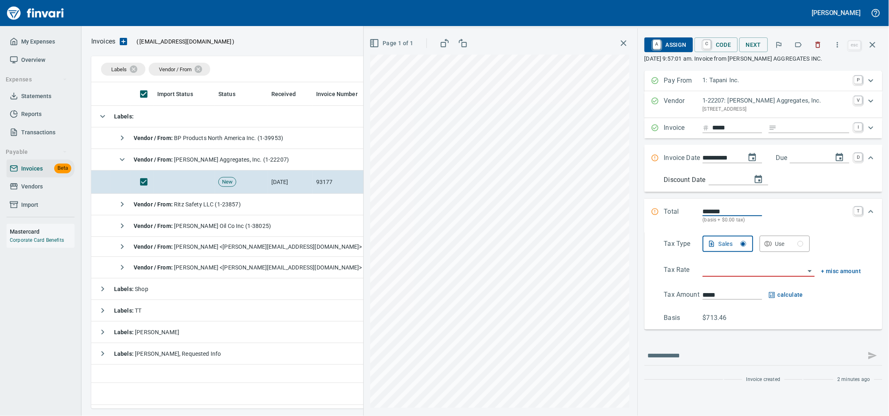
click at [814, 48] on icon "button" at bounding box center [818, 45] width 8 height 8
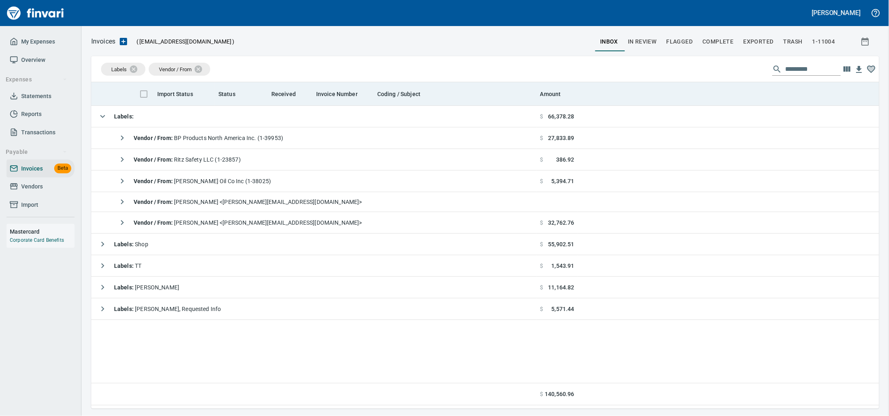
scroll to position [319, 772]
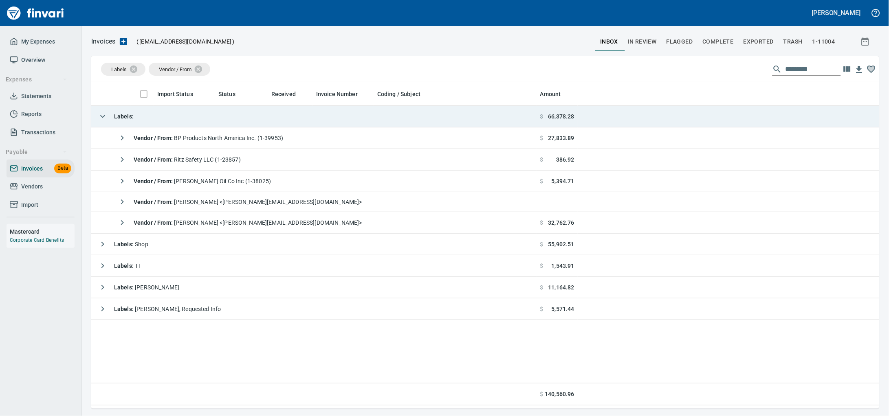
click at [187, 125] on td "Labels :" at bounding box center [314, 117] width 446 height 22
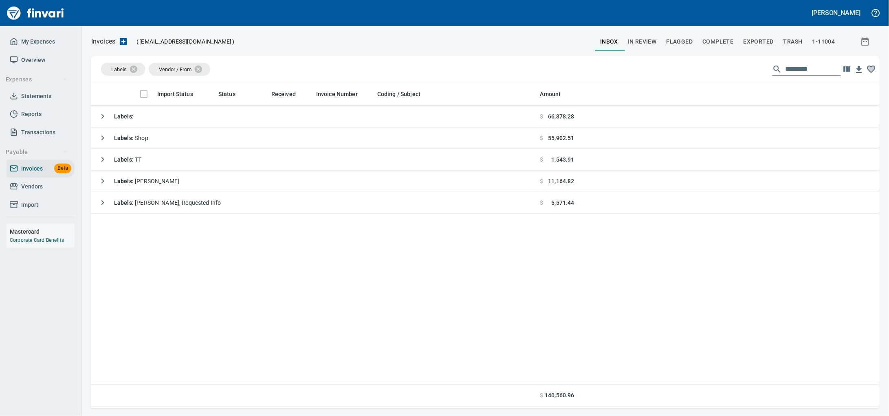
scroll to position [319, 772]
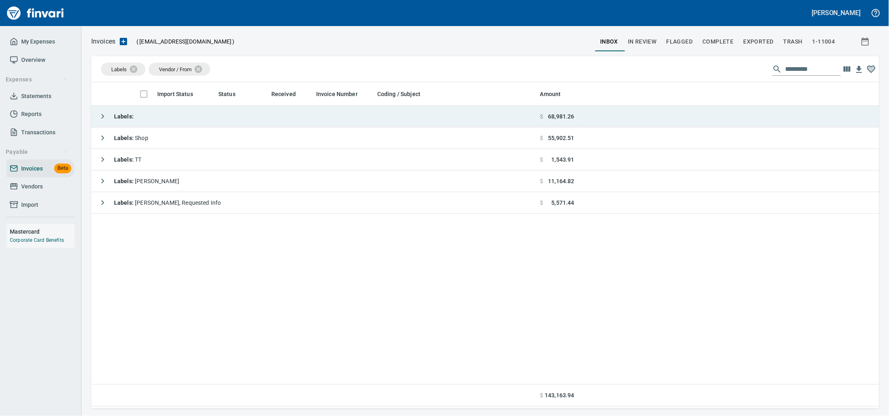
click at [169, 122] on td "Labels :" at bounding box center [314, 117] width 446 height 22
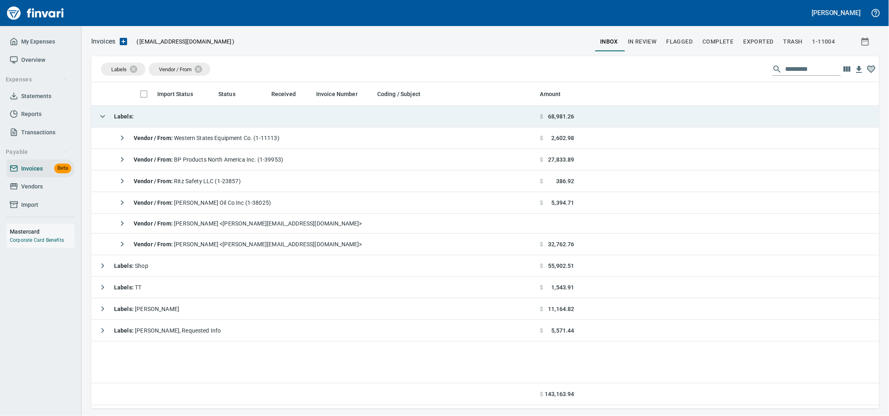
click at [169, 122] on td "Labels :" at bounding box center [314, 117] width 446 height 22
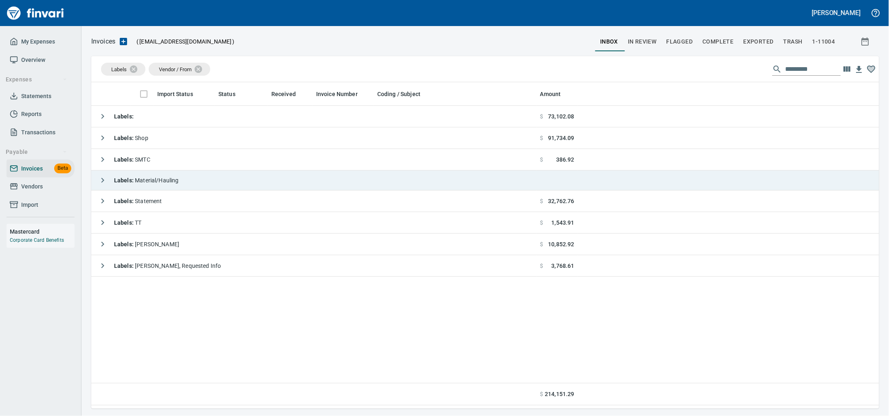
click at [228, 176] on td "Labels : Material/Hauling" at bounding box center [314, 181] width 446 height 20
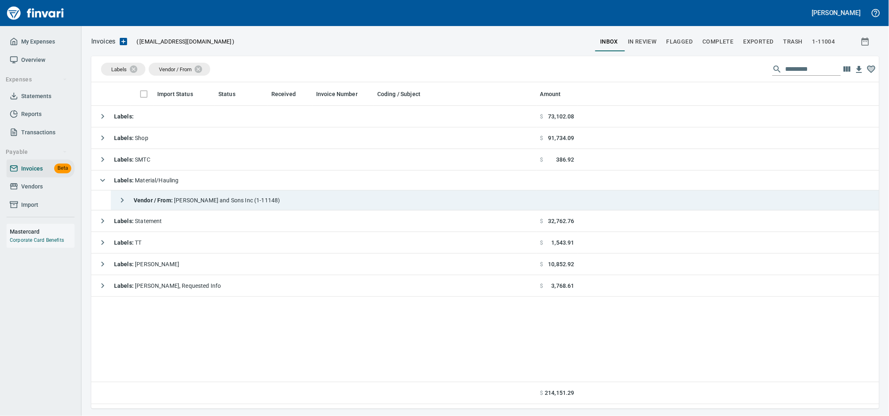
click at [268, 200] on div "Vendor / From : Ray Poland and Sons Inc (1-11148)" at bounding box center [197, 200] width 166 height 16
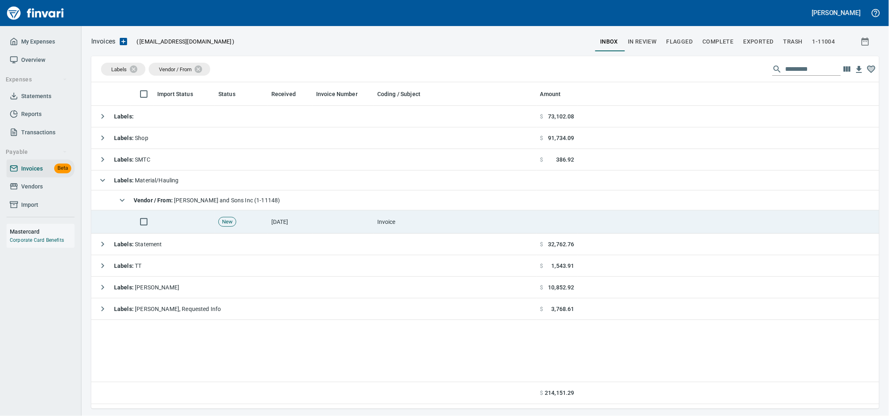
click at [403, 228] on td "Invoice" at bounding box center [455, 222] width 163 height 23
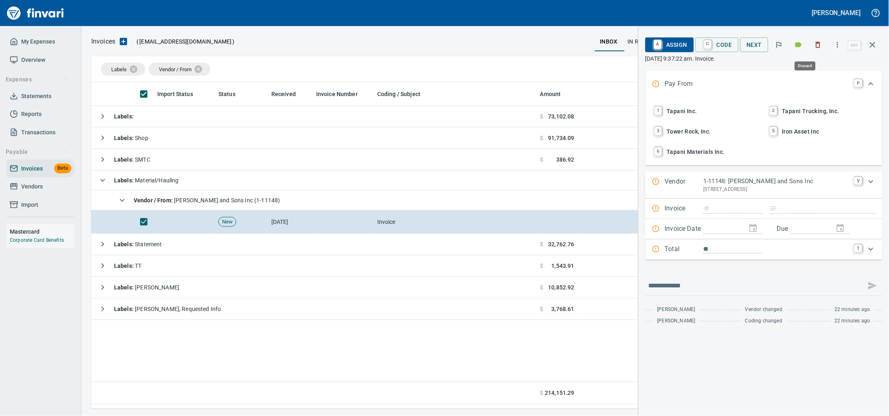
click at [814, 46] on icon "button" at bounding box center [818, 45] width 8 height 8
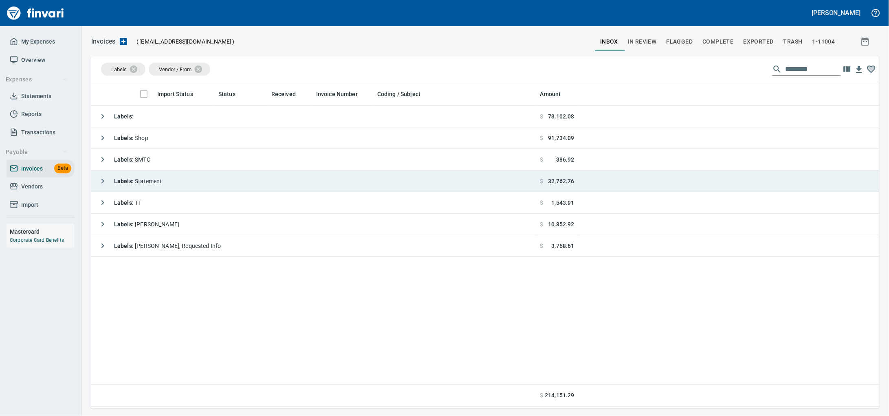
scroll to position [319, 772]
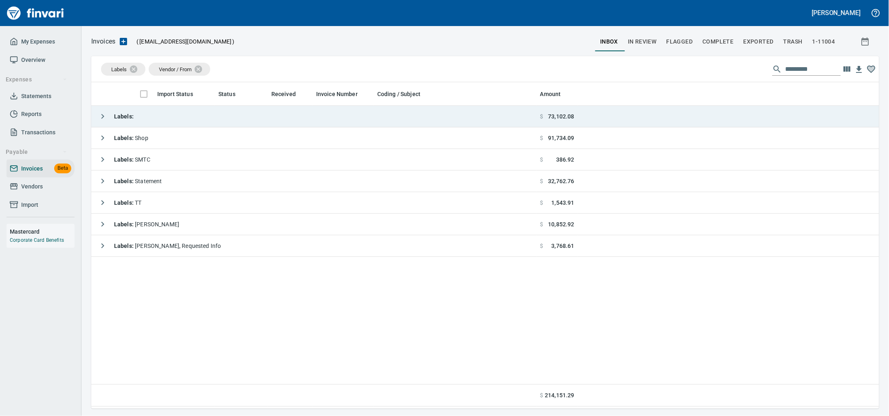
click at [242, 124] on td "Labels :" at bounding box center [314, 117] width 446 height 22
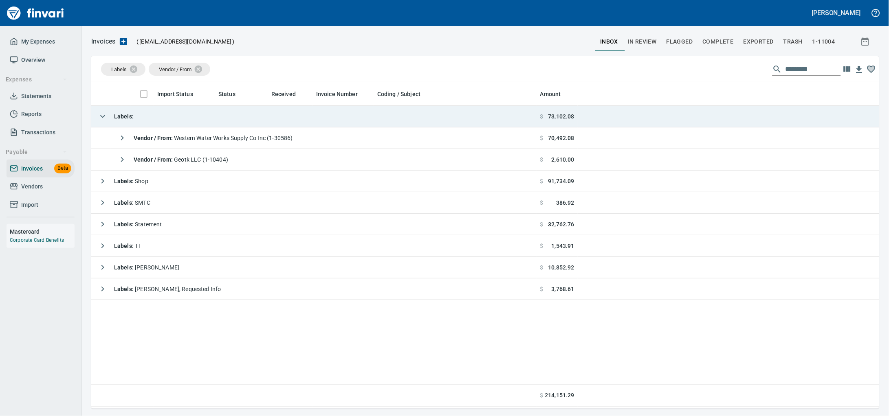
click at [242, 124] on td "Labels :" at bounding box center [314, 117] width 446 height 22
